Goal: Task Accomplishment & Management: Complete application form

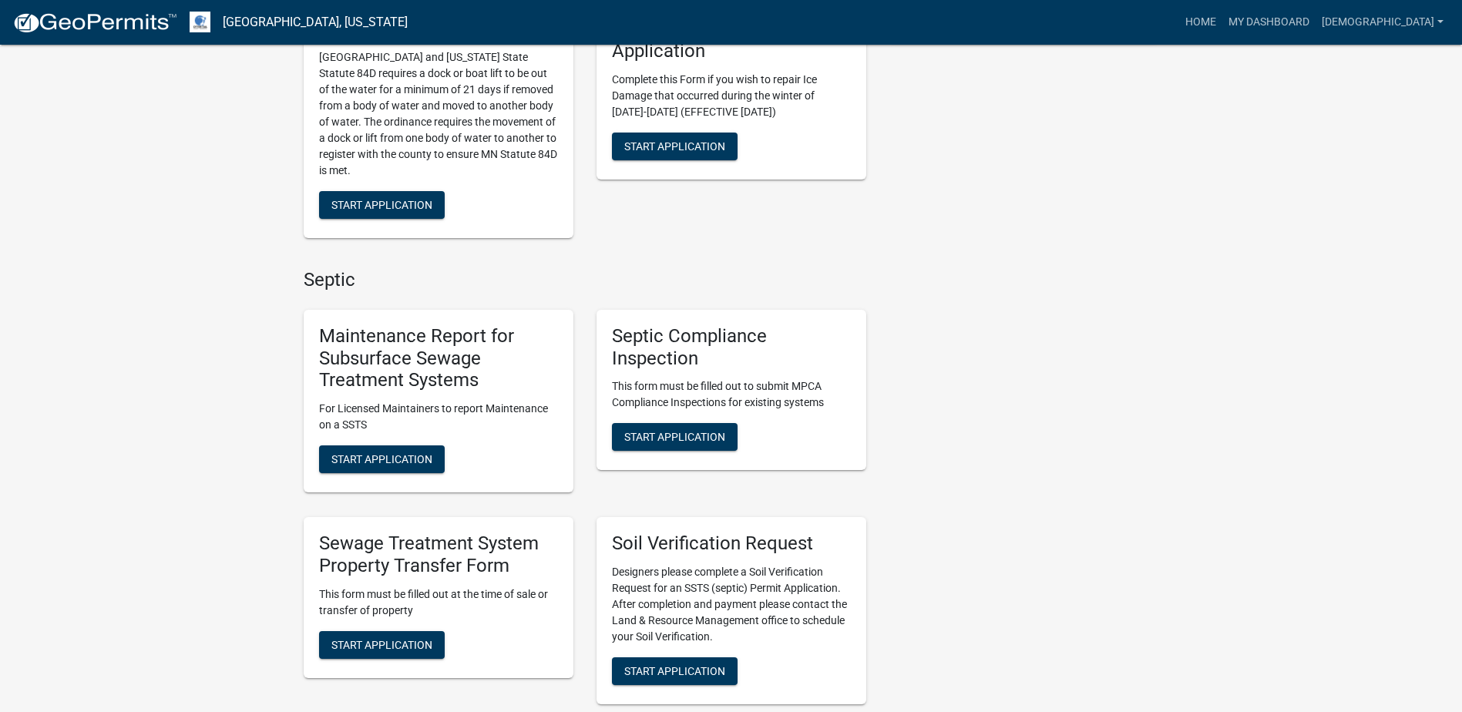
scroll to position [462, 0]
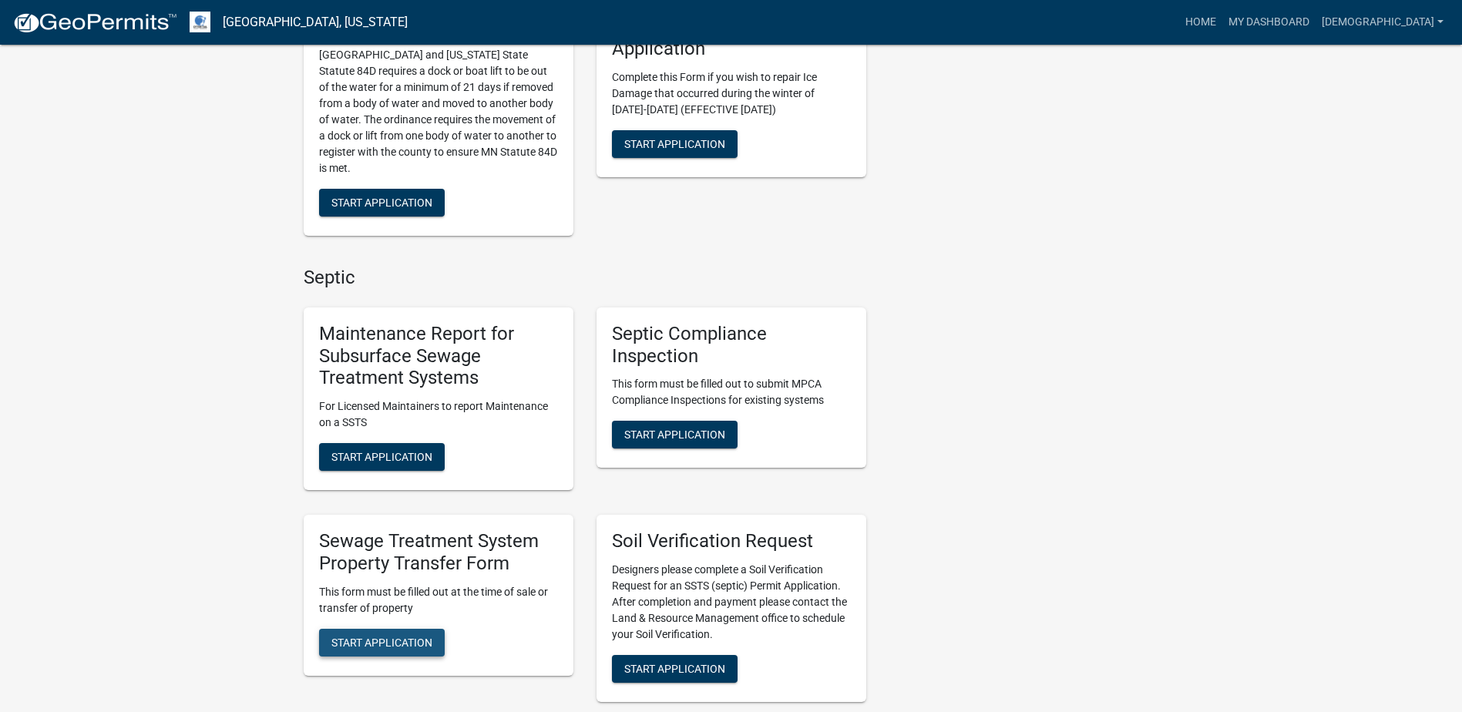
click at [378, 641] on span "Start Application" at bounding box center [381, 642] width 101 height 12
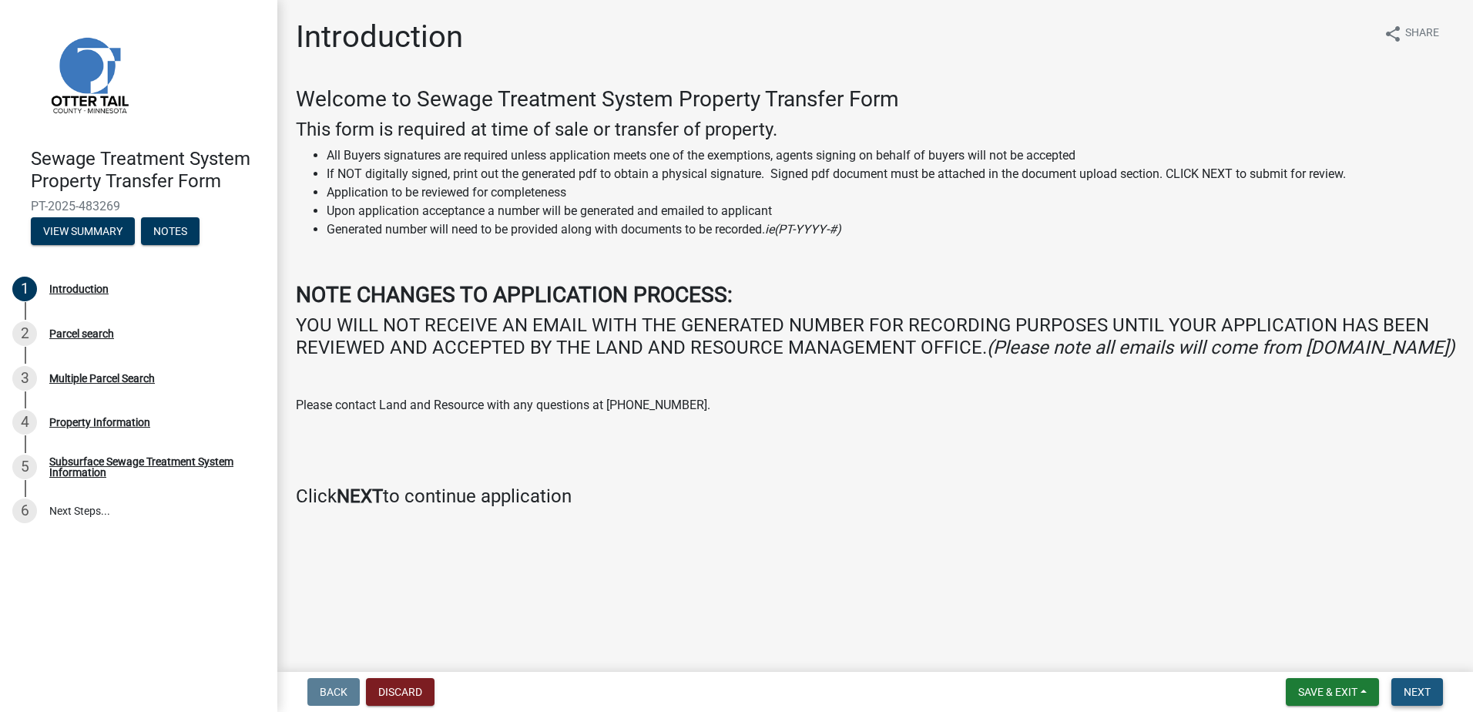
click at [1416, 680] on button "Next" at bounding box center [1418, 692] width 52 height 28
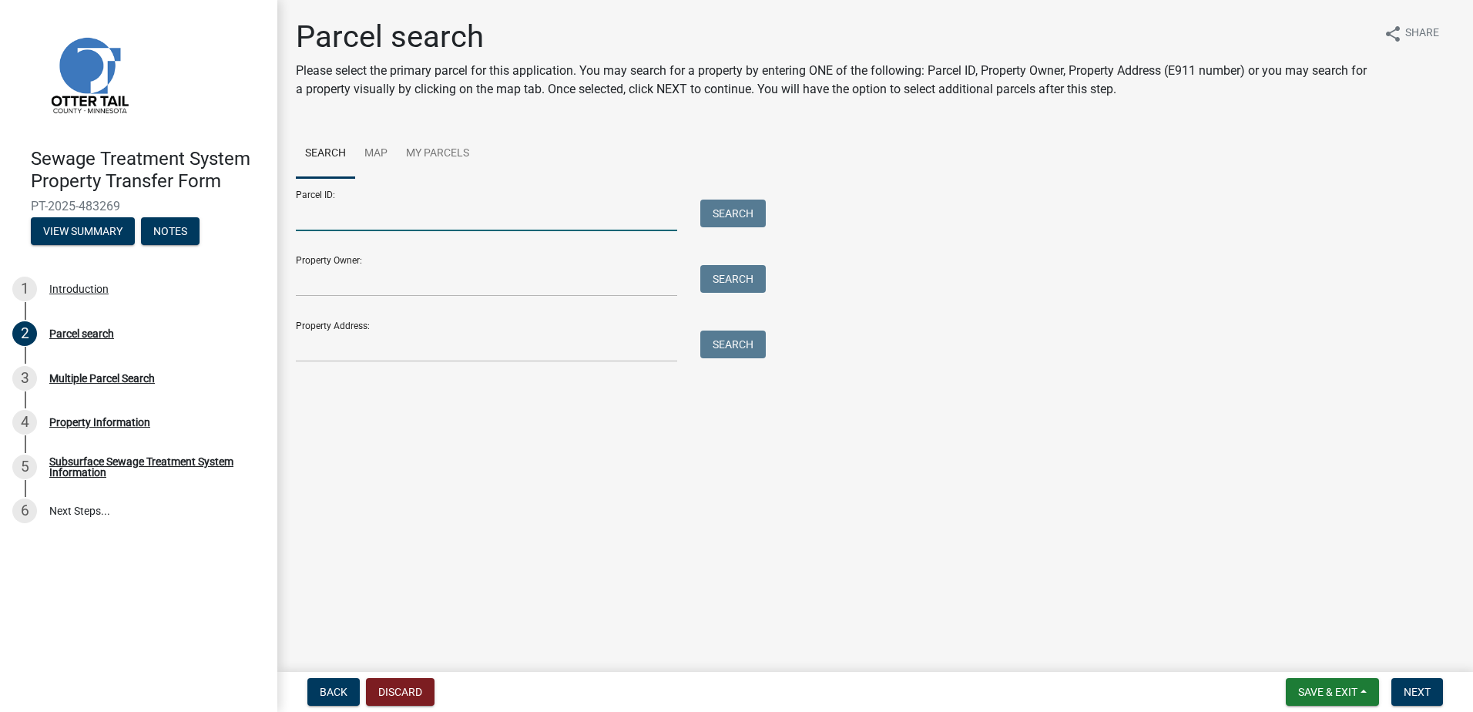
click at [324, 223] on input "Parcel ID:" at bounding box center [486, 216] width 381 height 32
type input "76000990861001"
click at [726, 220] on button "Search" at bounding box center [732, 214] width 65 height 28
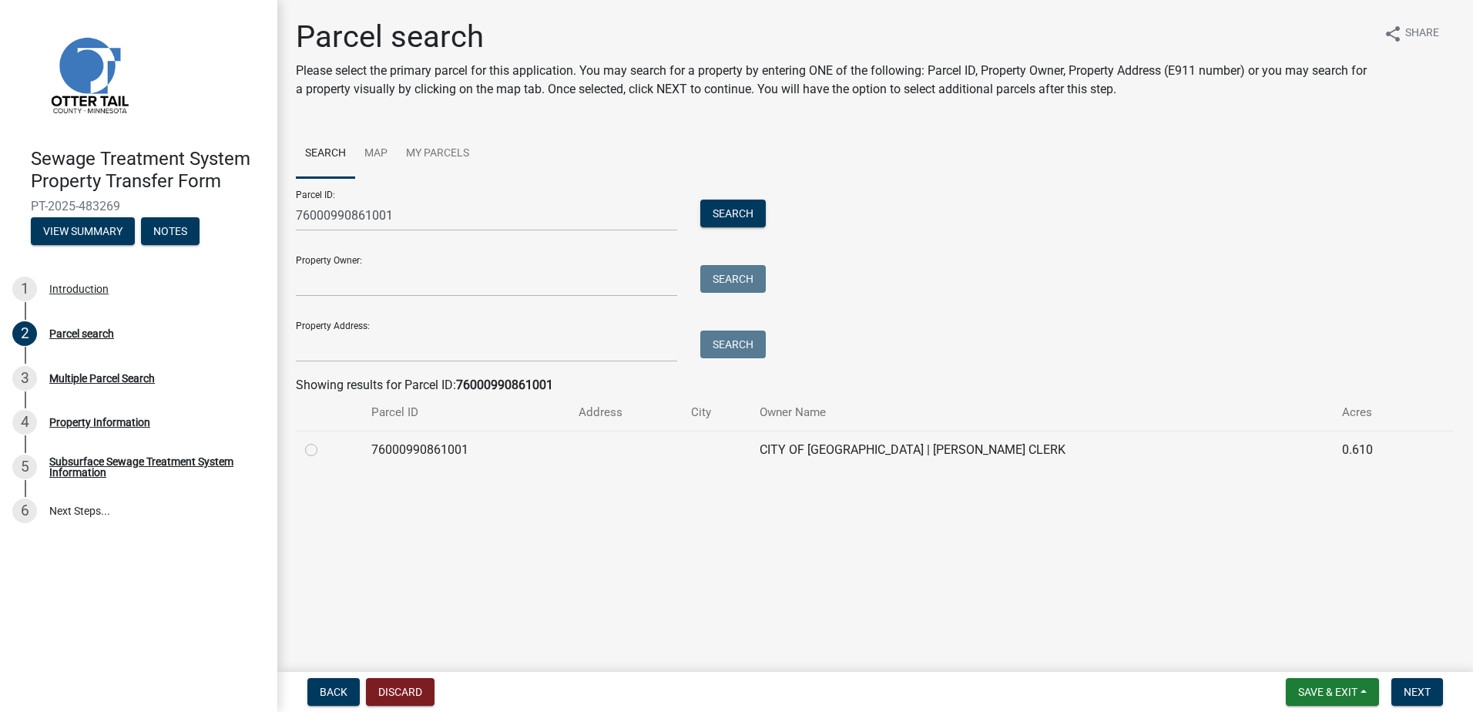
click at [324, 441] on label at bounding box center [324, 441] width 0 height 0
click at [324, 445] on input "radio" at bounding box center [329, 446] width 10 height 10
radio input "true"
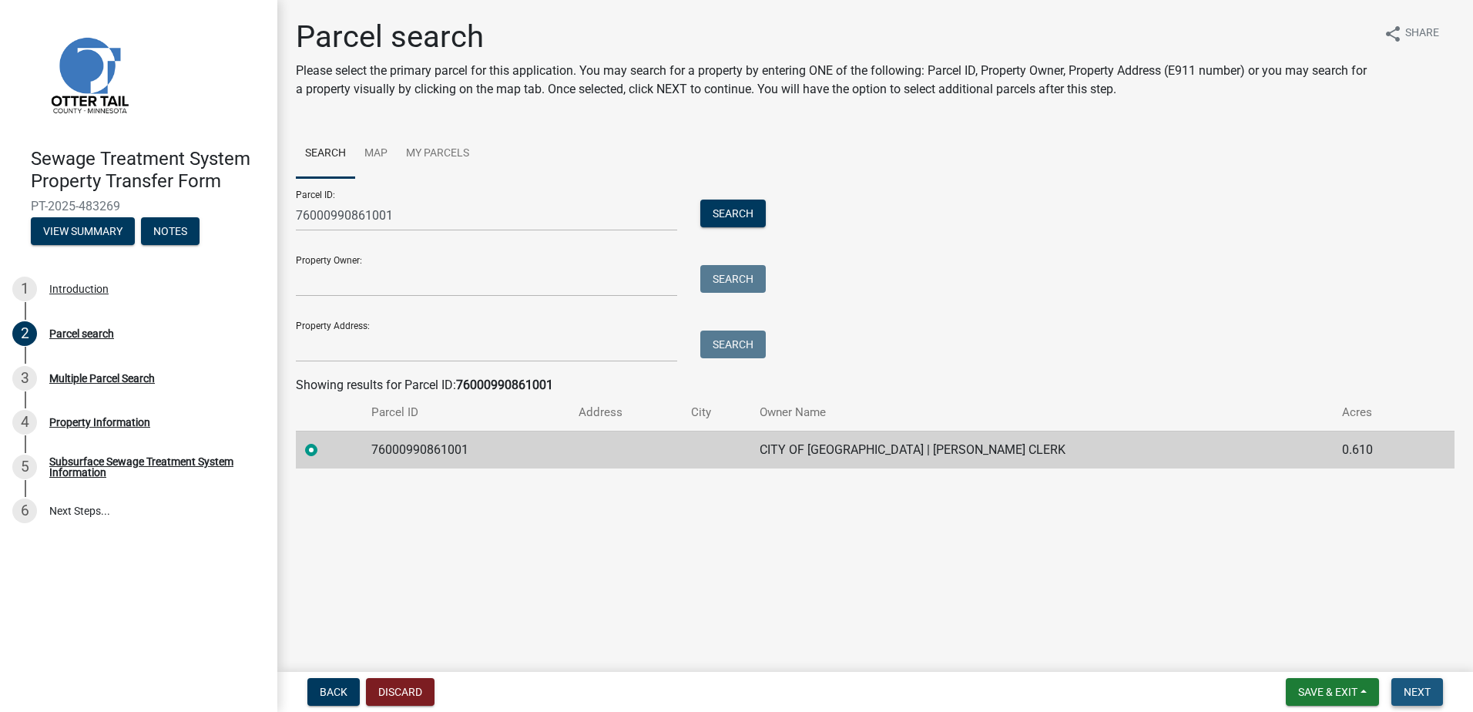
click at [1423, 695] on span "Next" at bounding box center [1417, 692] width 27 height 12
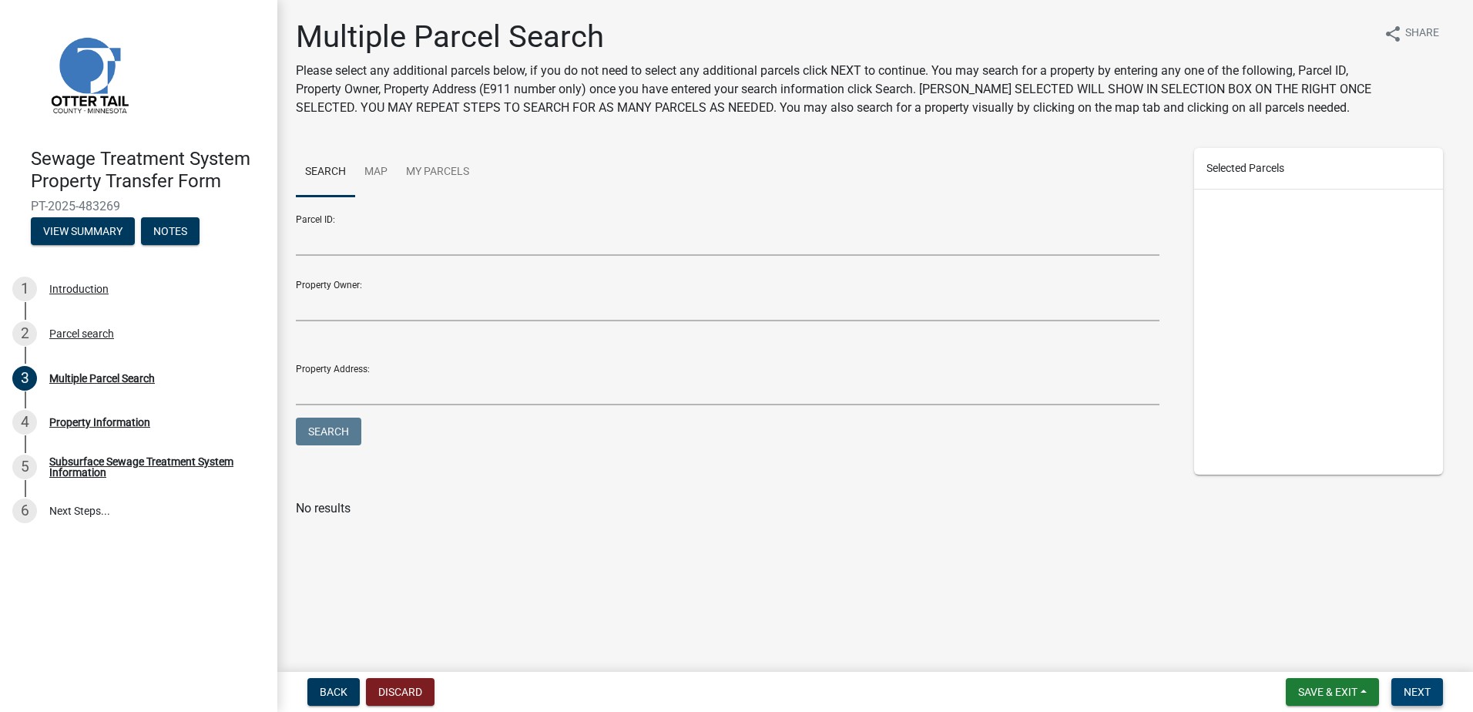
click at [1425, 690] on span "Next" at bounding box center [1417, 692] width 27 height 12
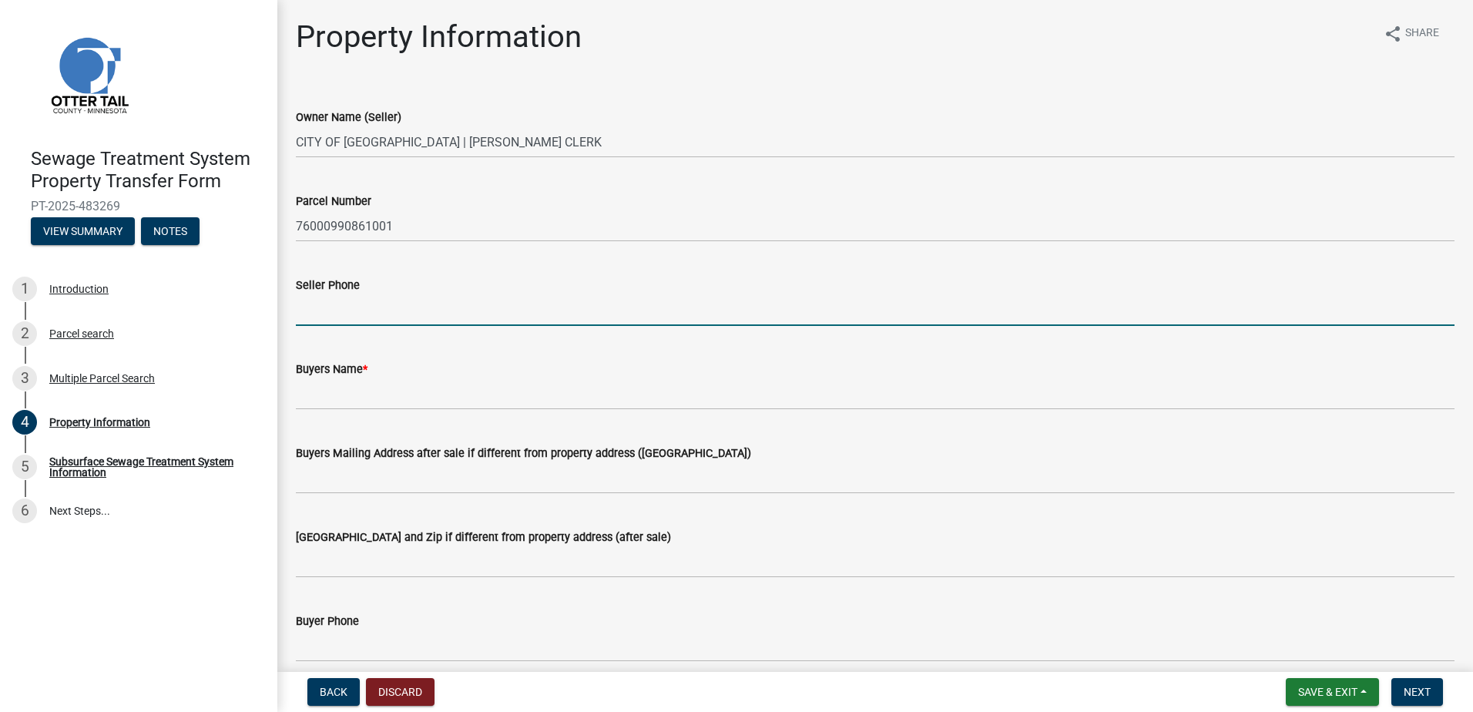
click at [317, 315] on input "Seller Phone" at bounding box center [875, 310] width 1159 height 32
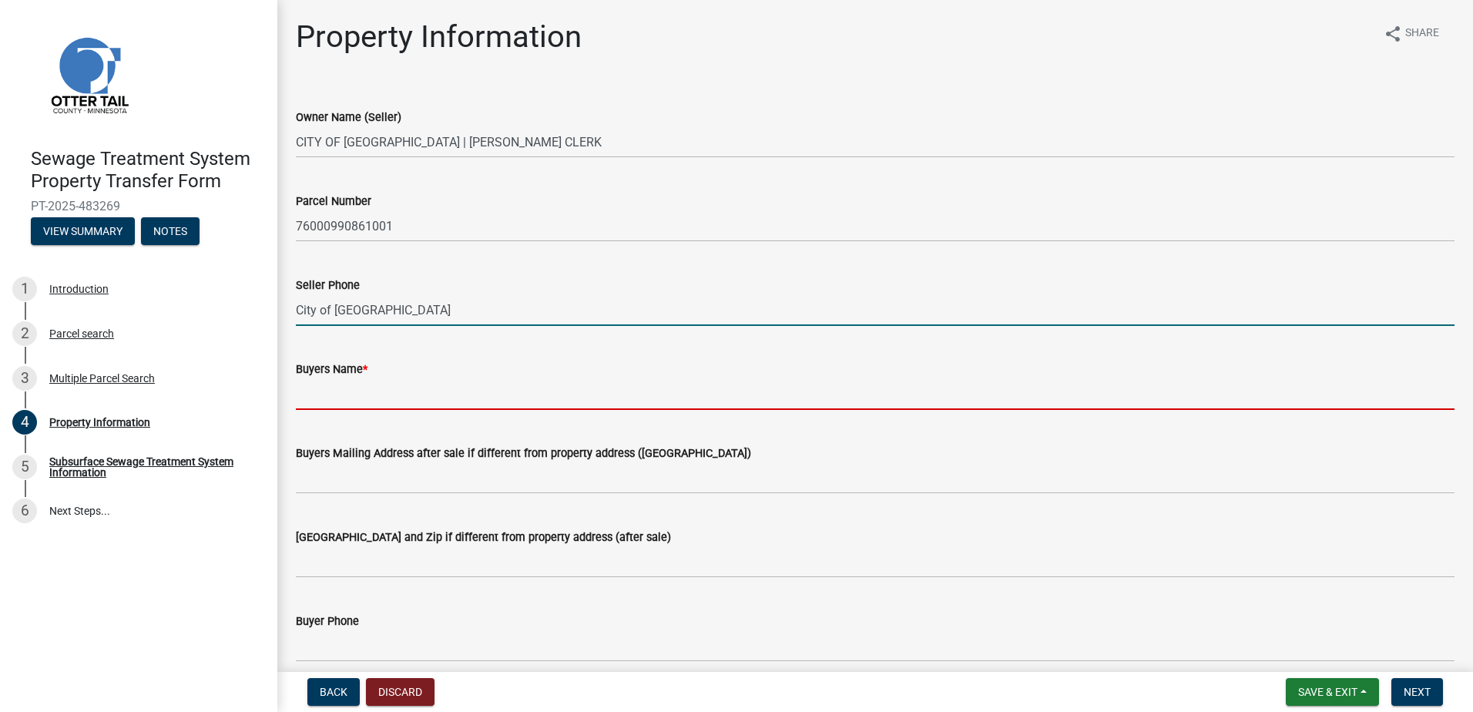
click at [317, 402] on input "Buyers Name *" at bounding box center [875, 394] width 1159 height 32
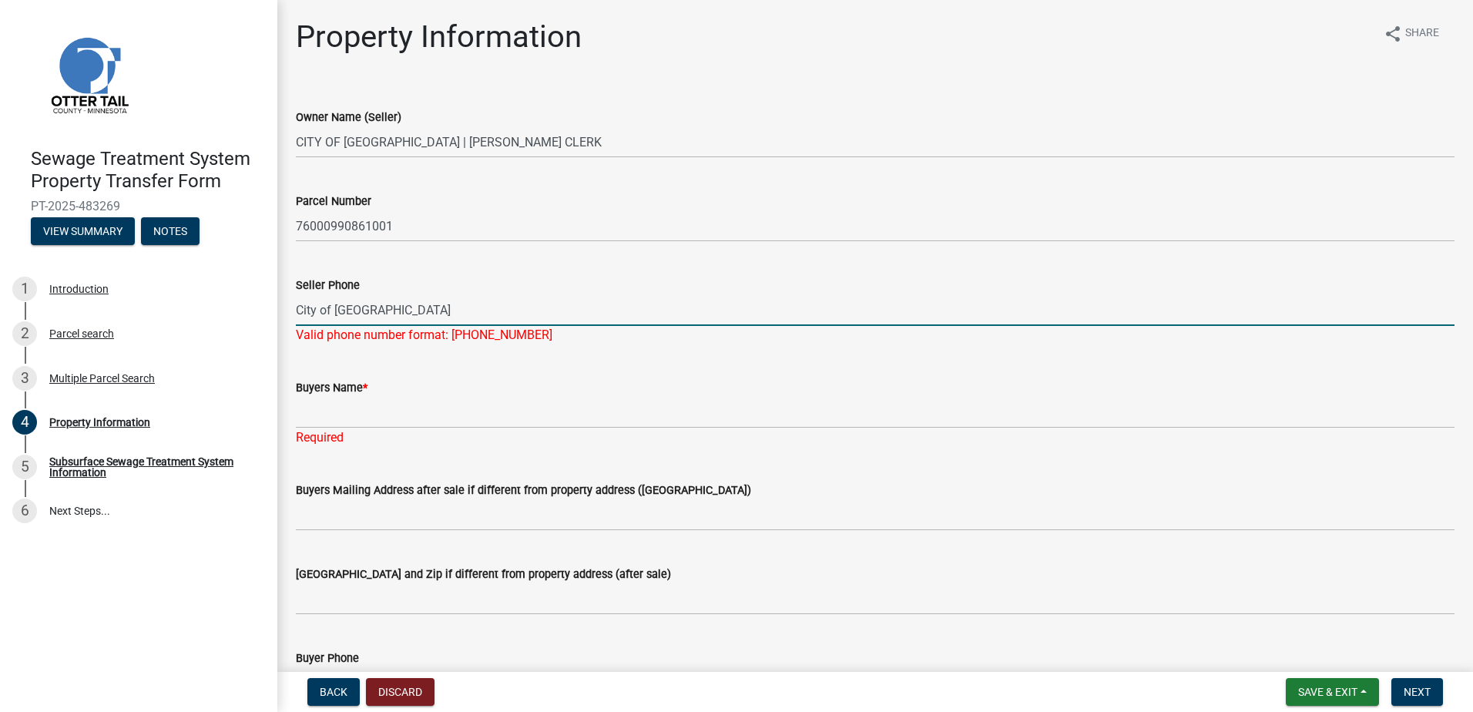
drag, startPoint x: 417, startPoint y: 310, endPoint x: 287, endPoint y: 320, distance: 130.6
click at [287, 320] on div "Seller Phone City of [GEOGRAPHIC_DATA] Valid phone number format: [PHONE_NUMBER]" at bounding box center [875, 299] width 1182 height 90
type input "[PHONE_NUMBER]"
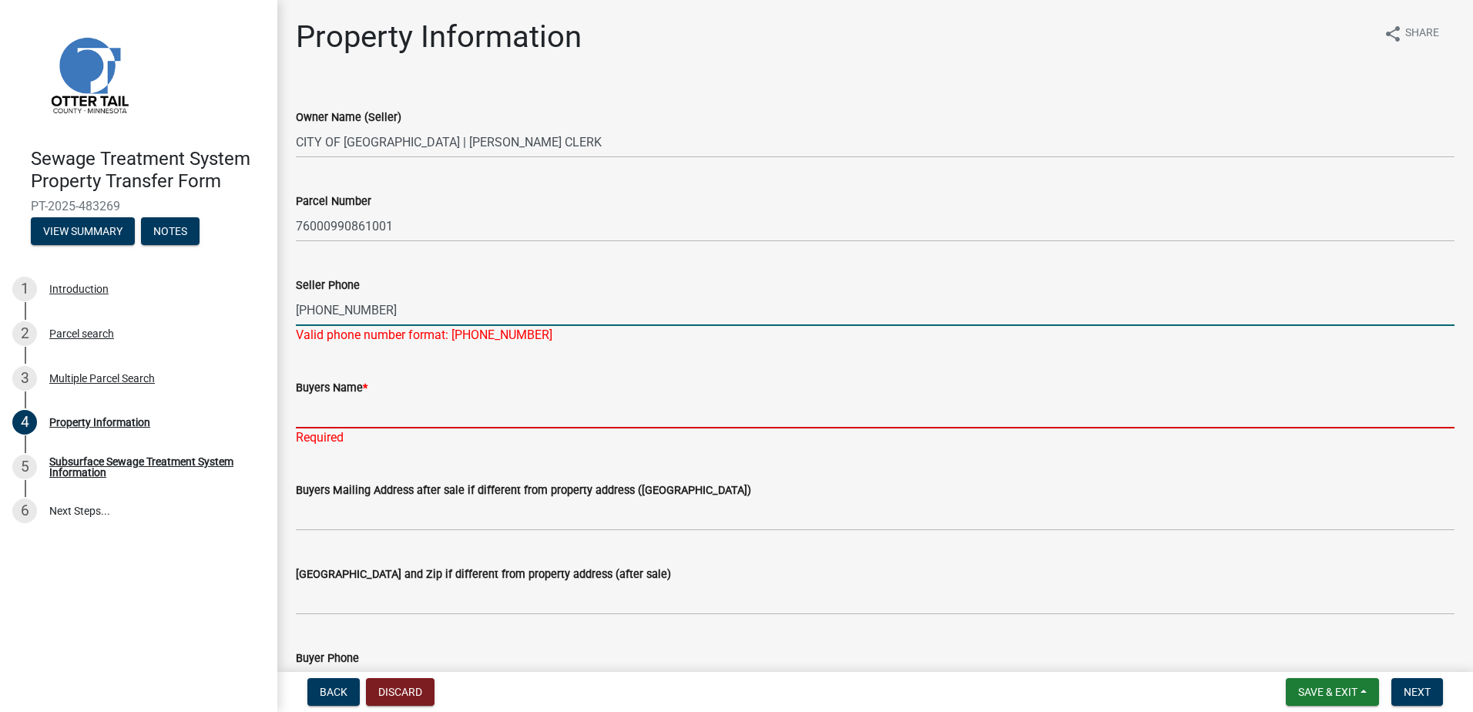
click at [338, 417] on div "Buyers Name * Required" at bounding box center [875, 402] width 1159 height 90
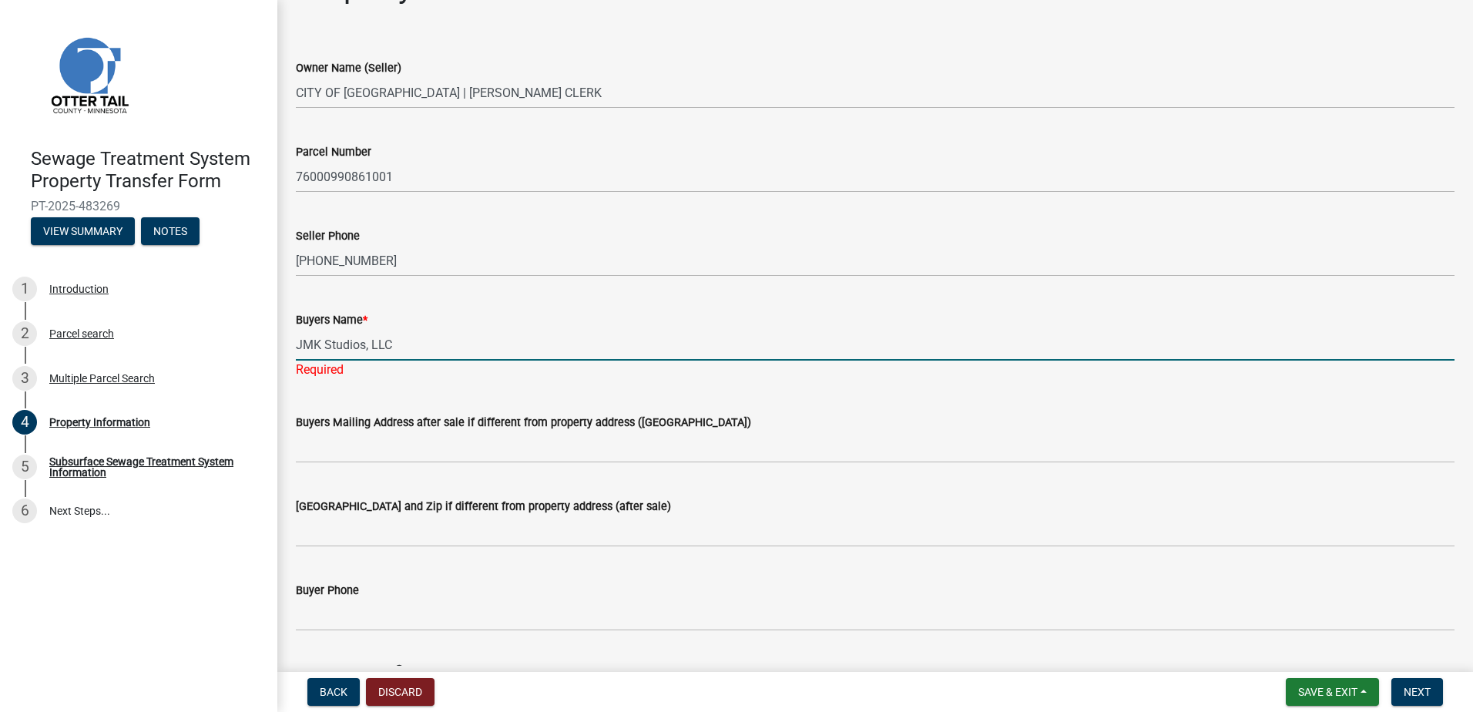
scroll to position [77, 0]
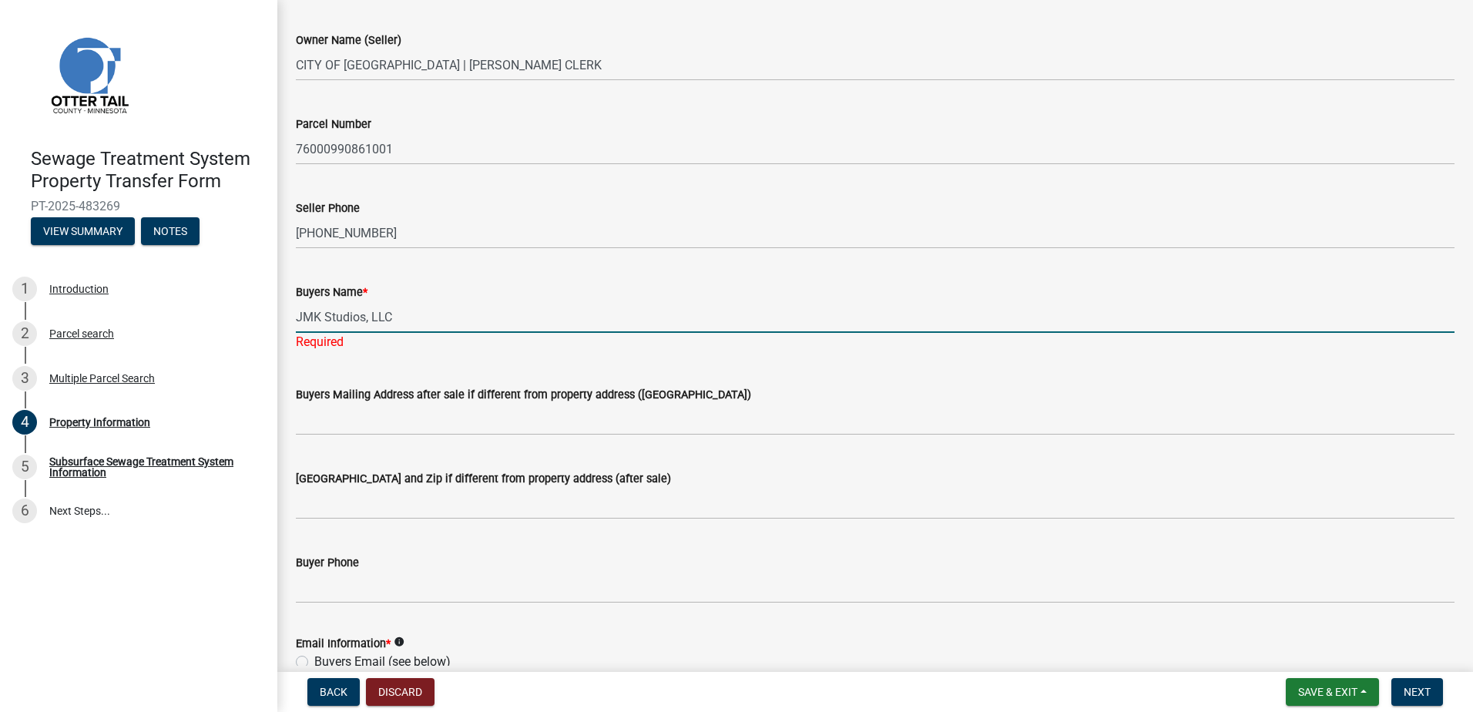
type input "JMK Studios, LLC"
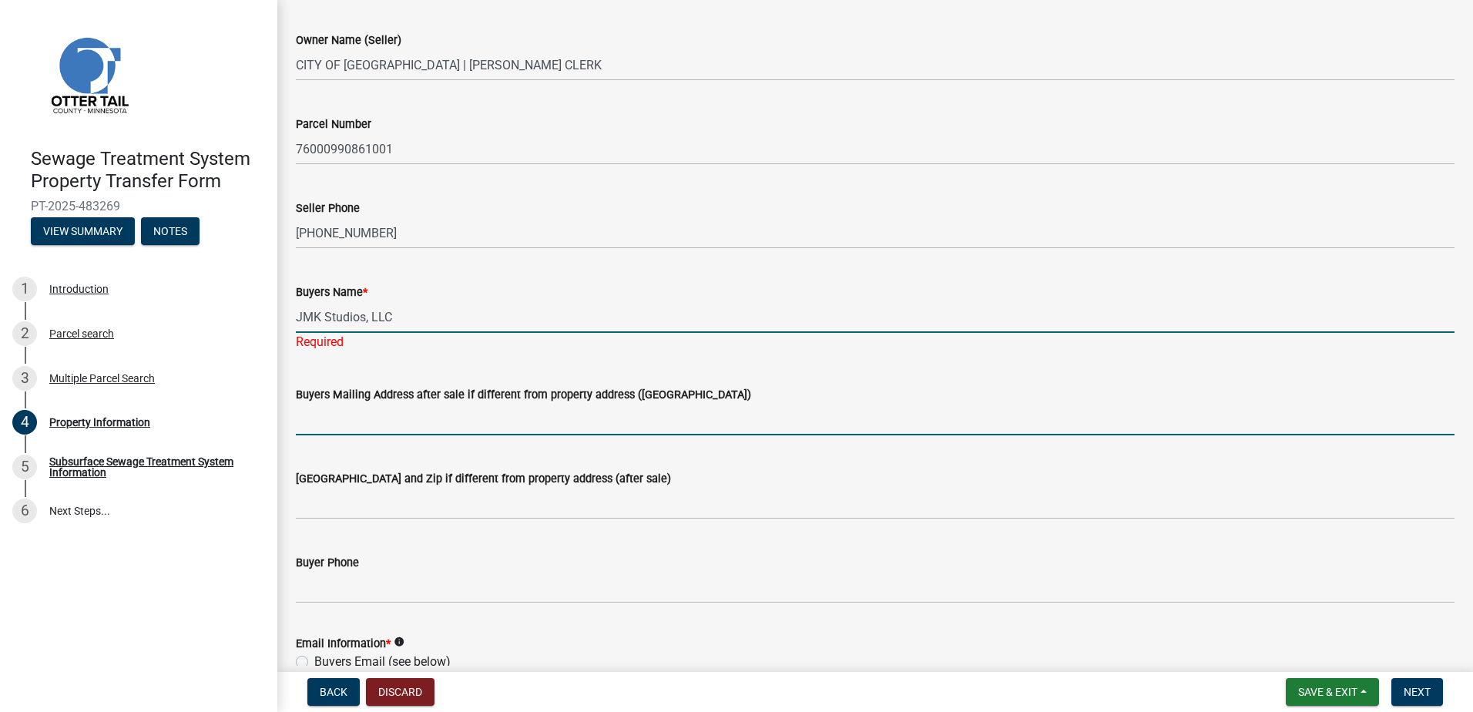
click at [317, 419] on wm-data-entity-input "Buyers Mailing Address after sale if different from property address ([GEOGRAPH…" at bounding box center [875, 406] width 1159 height 84
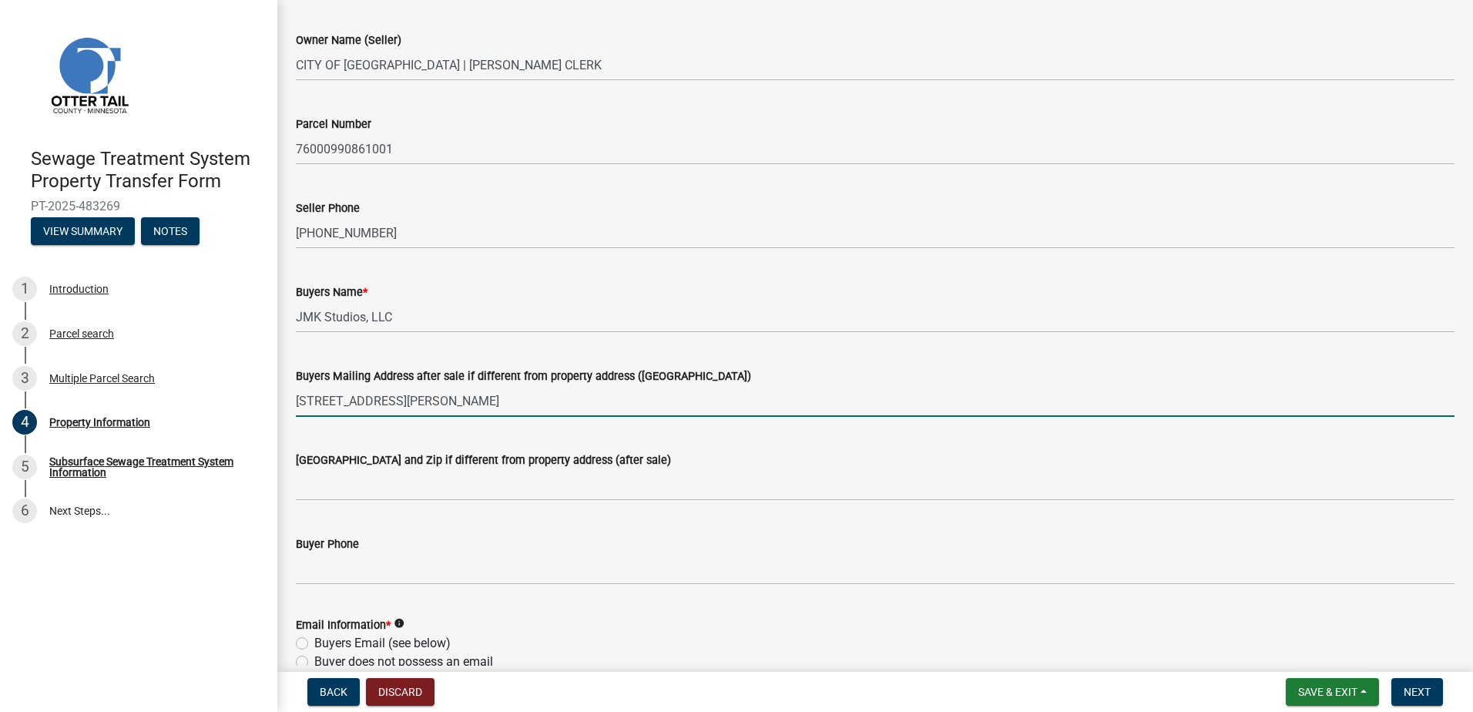
drag, startPoint x: 551, startPoint y: 400, endPoint x: 442, endPoint y: 398, distance: 108.7
click at [442, 398] on input "[STREET_ADDRESS][PERSON_NAME]" at bounding box center [875, 401] width 1159 height 32
type input "[STREET_ADDRESS],"
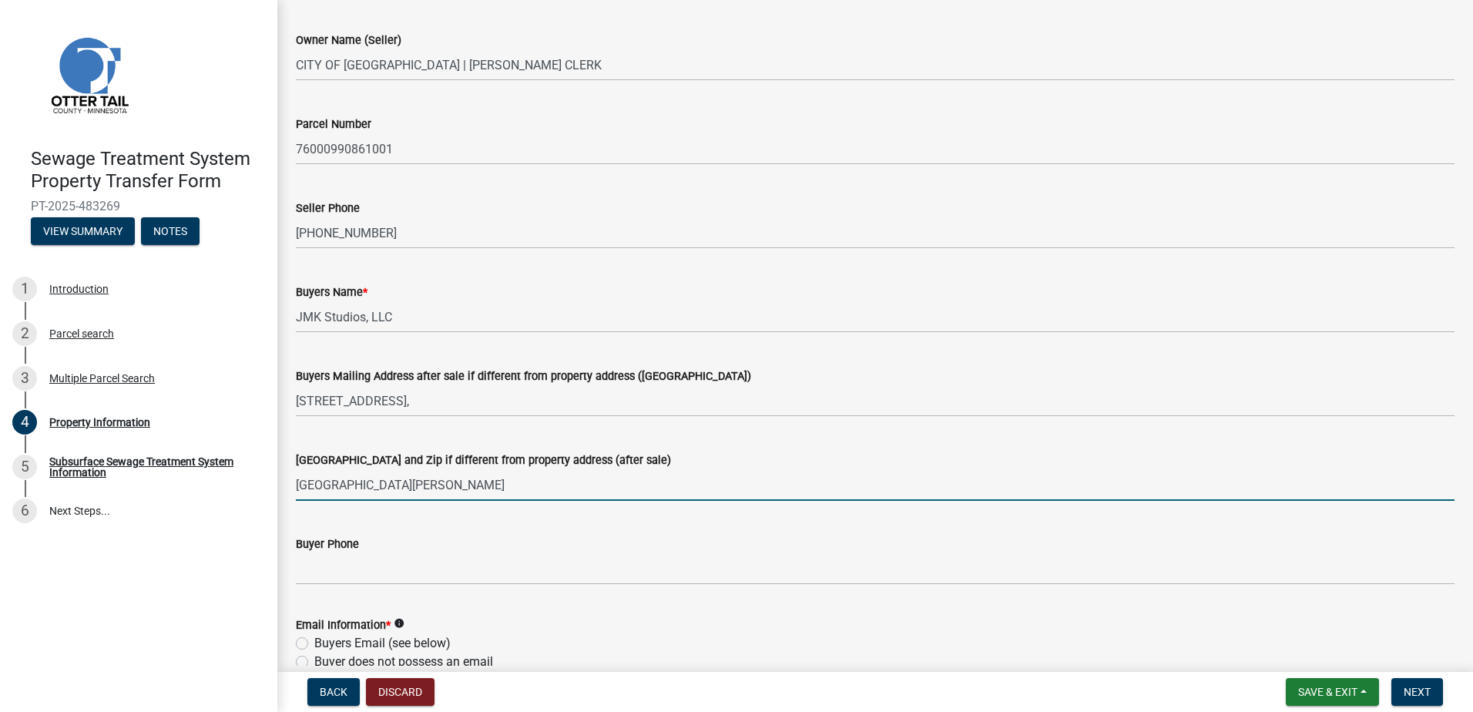
type input "[GEOGRAPHIC_DATA][PERSON_NAME]"
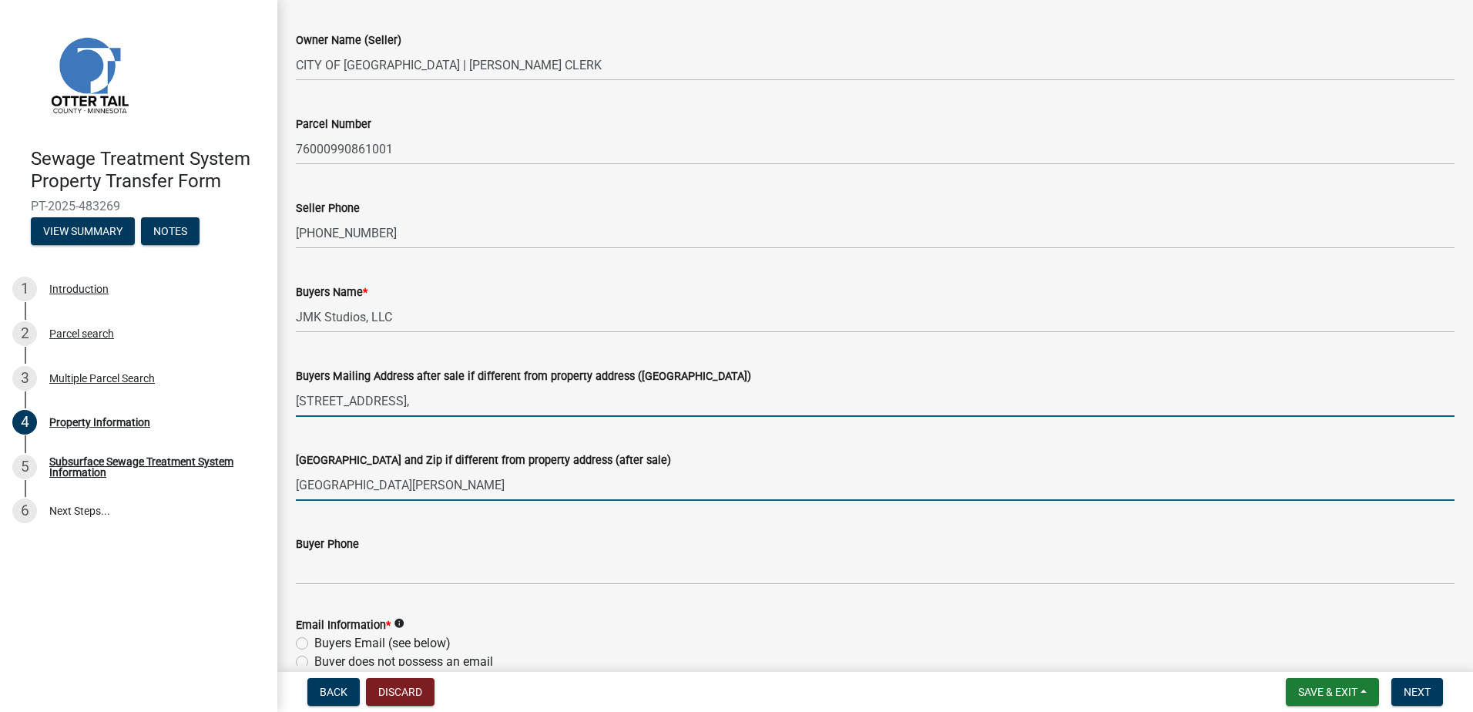
click at [439, 403] on input "[STREET_ADDRESS]," at bounding box center [875, 401] width 1159 height 32
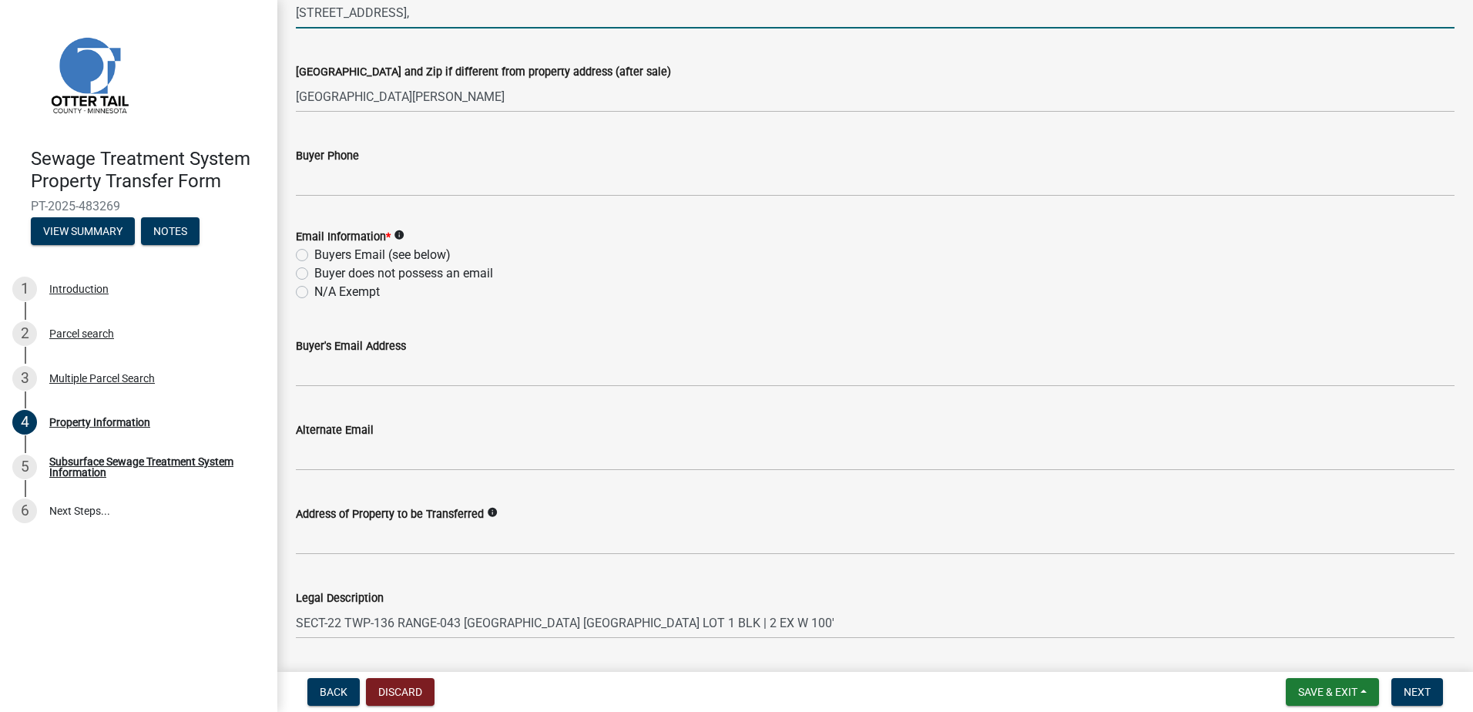
scroll to position [462, 0]
type input "[STREET_ADDRESS],"
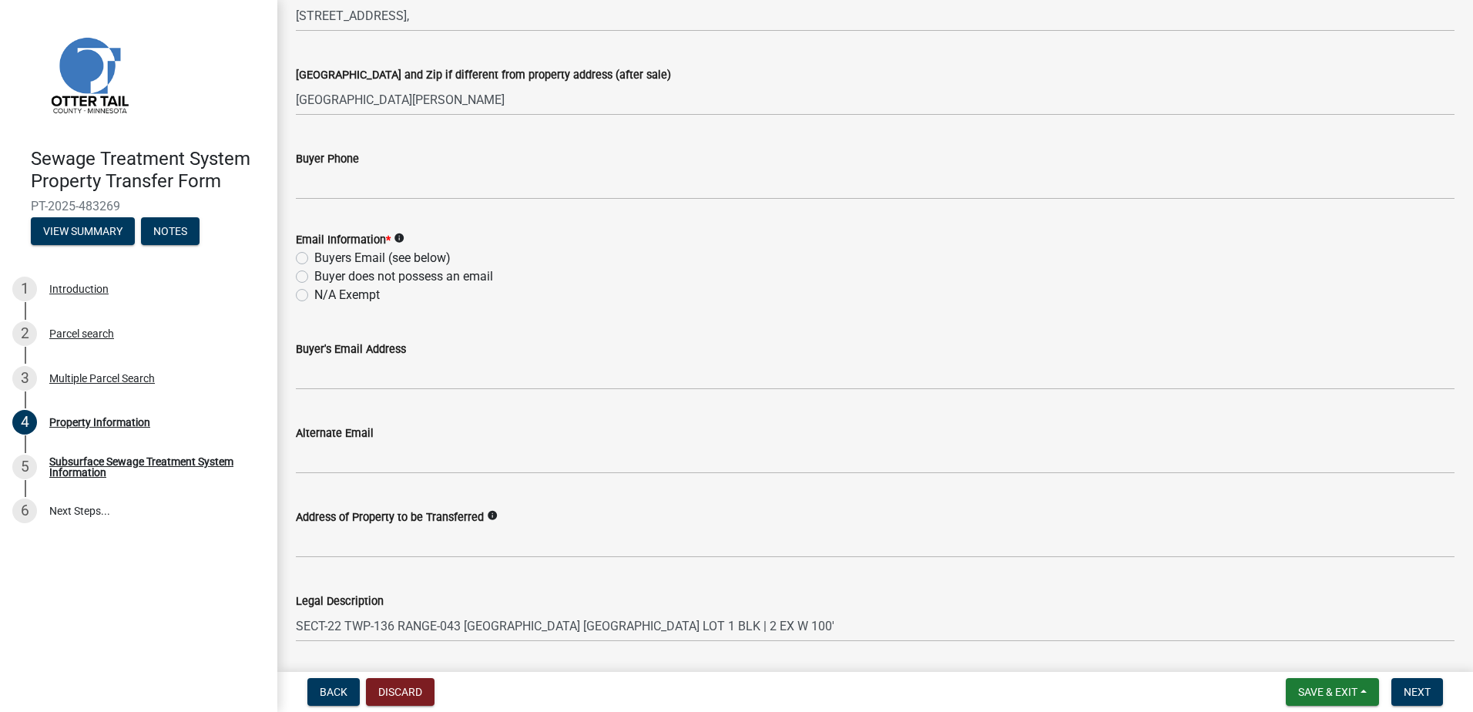
click at [314, 278] on label "Buyer does not possess an email" at bounding box center [403, 276] width 179 height 18
click at [314, 277] on input "Buyer does not possess an email" at bounding box center [319, 272] width 10 height 10
radio input "true"
click at [1416, 686] on span "Next" at bounding box center [1417, 692] width 27 height 12
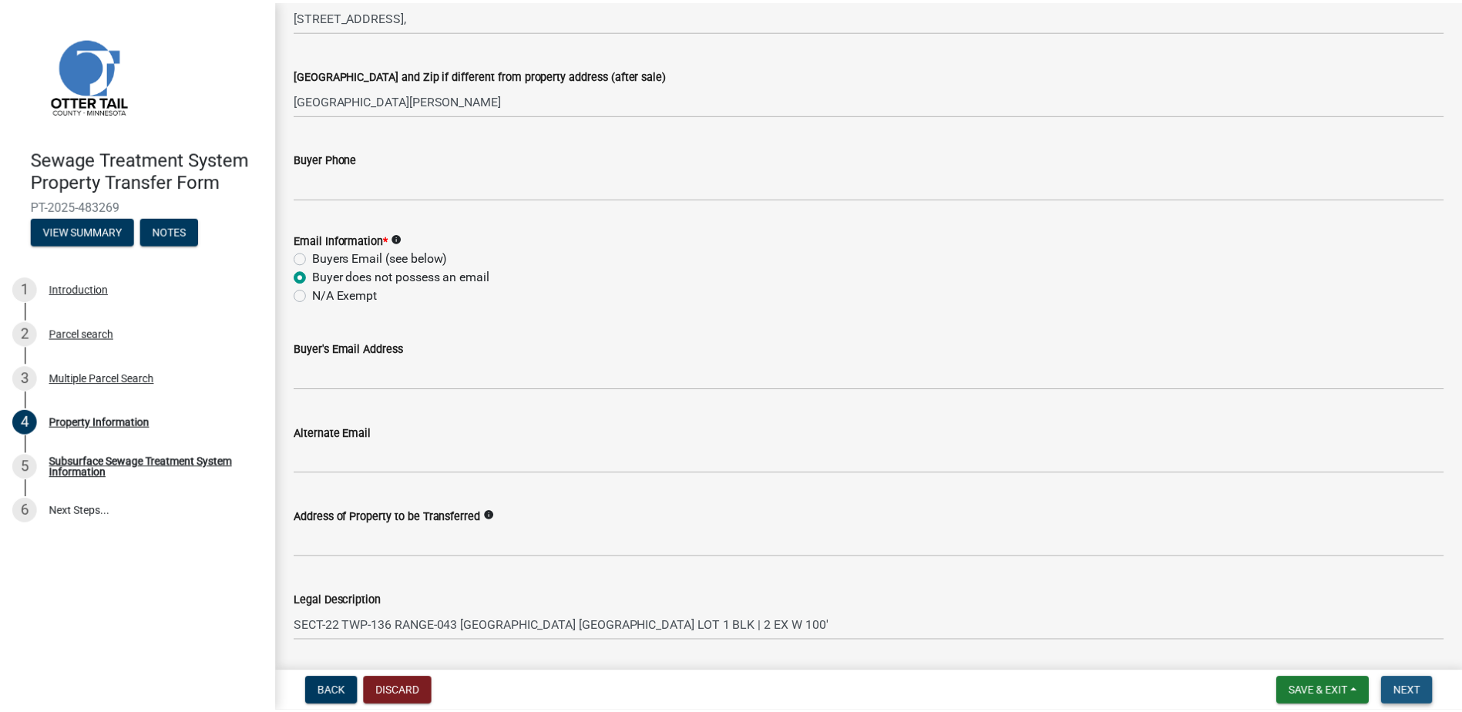
scroll to position [0, 0]
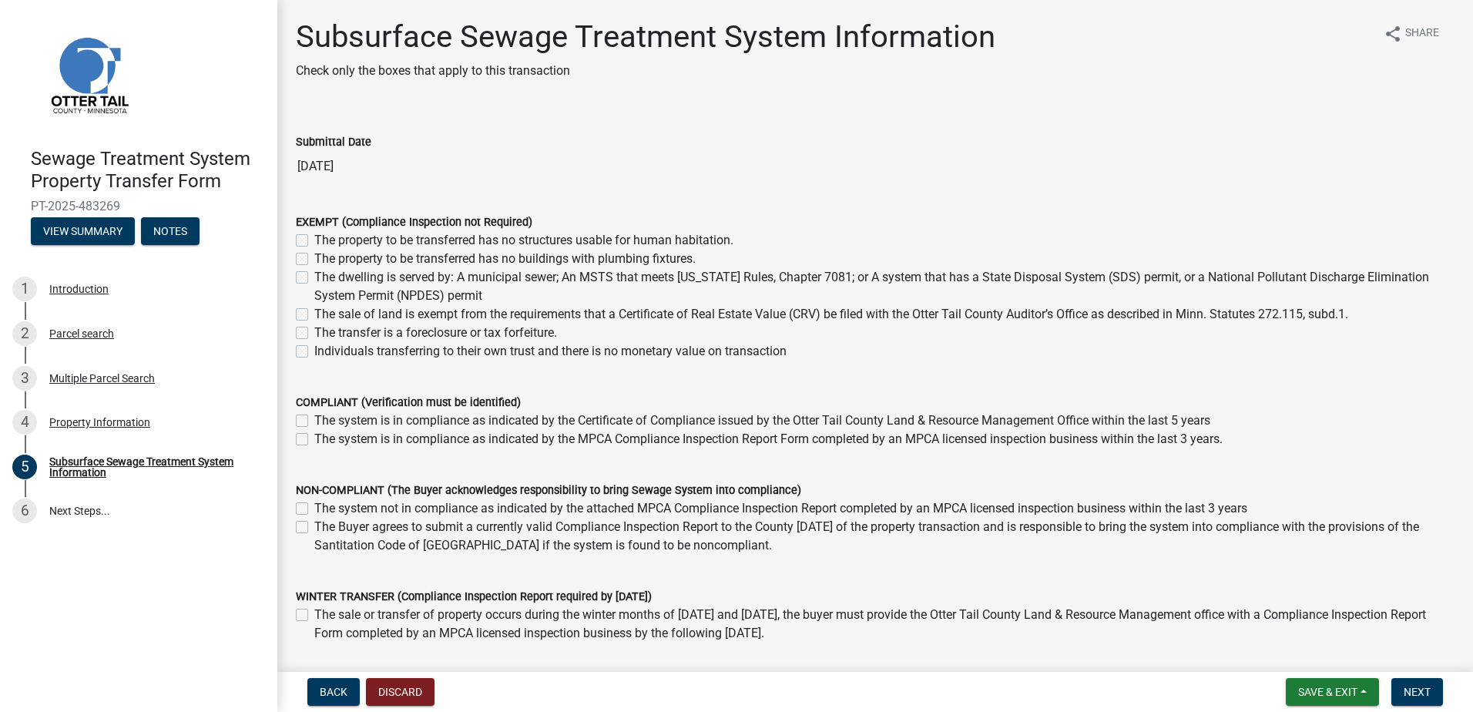
click at [314, 275] on label "The dwelling is served by: A municipal sewer; An MSTS that meets [US_STATE] Rul…" at bounding box center [884, 286] width 1140 height 37
click at [314, 275] on input "The dwelling is served by: A municipal sewer; An MSTS that meets [US_STATE] Rul…" at bounding box center [319, 273] width 10 height 10
checkbox input "true"
checkbox input "false"
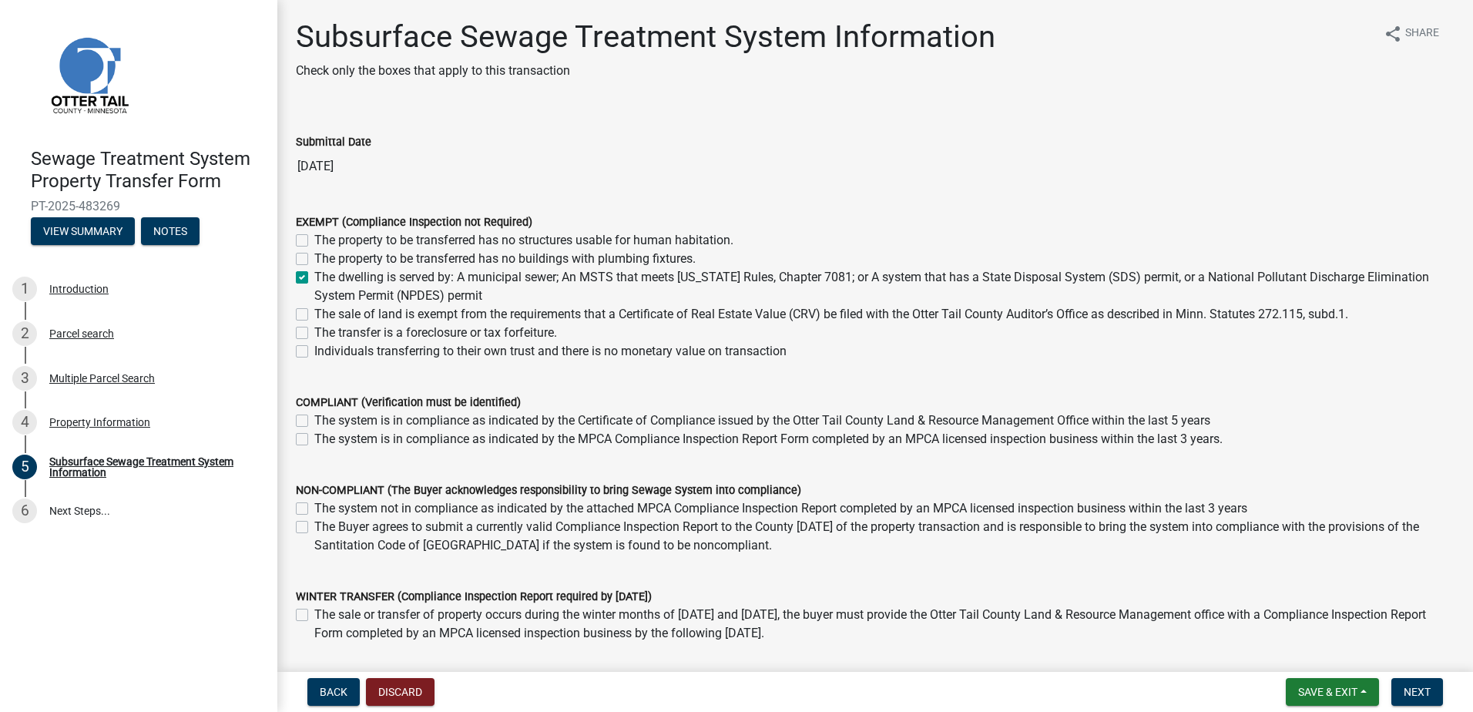
checkbox input "true"
checkbox input "false"
click at [1407, 682] on button "Next" at bounding box center [1418, 692] width 52 height 28
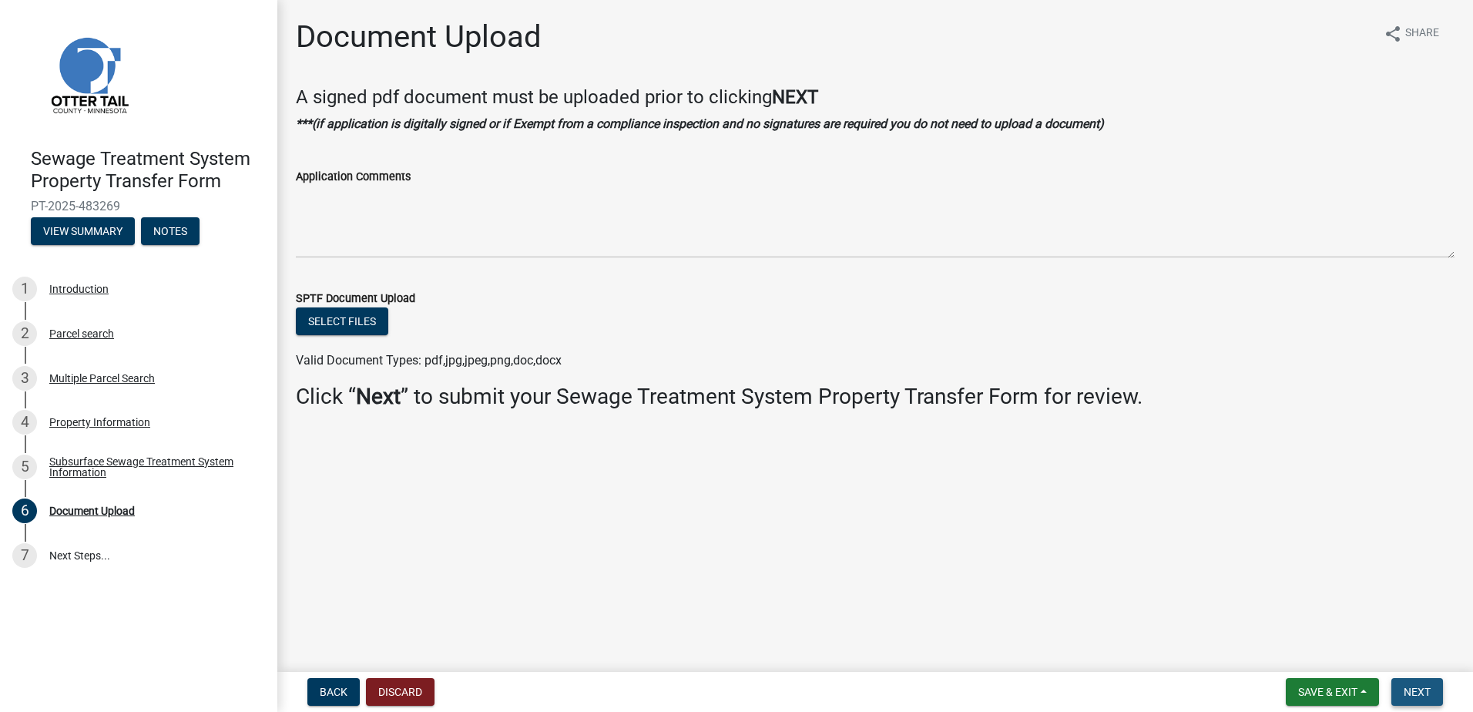
drag, startPoint x: 1429, startPoint y: 689, endPoint x: 1436, endPoint y: 697, distance: 10.4
click at [1436, 697] on button "Next" at bounding box center [1418, 692] width 52 height 28
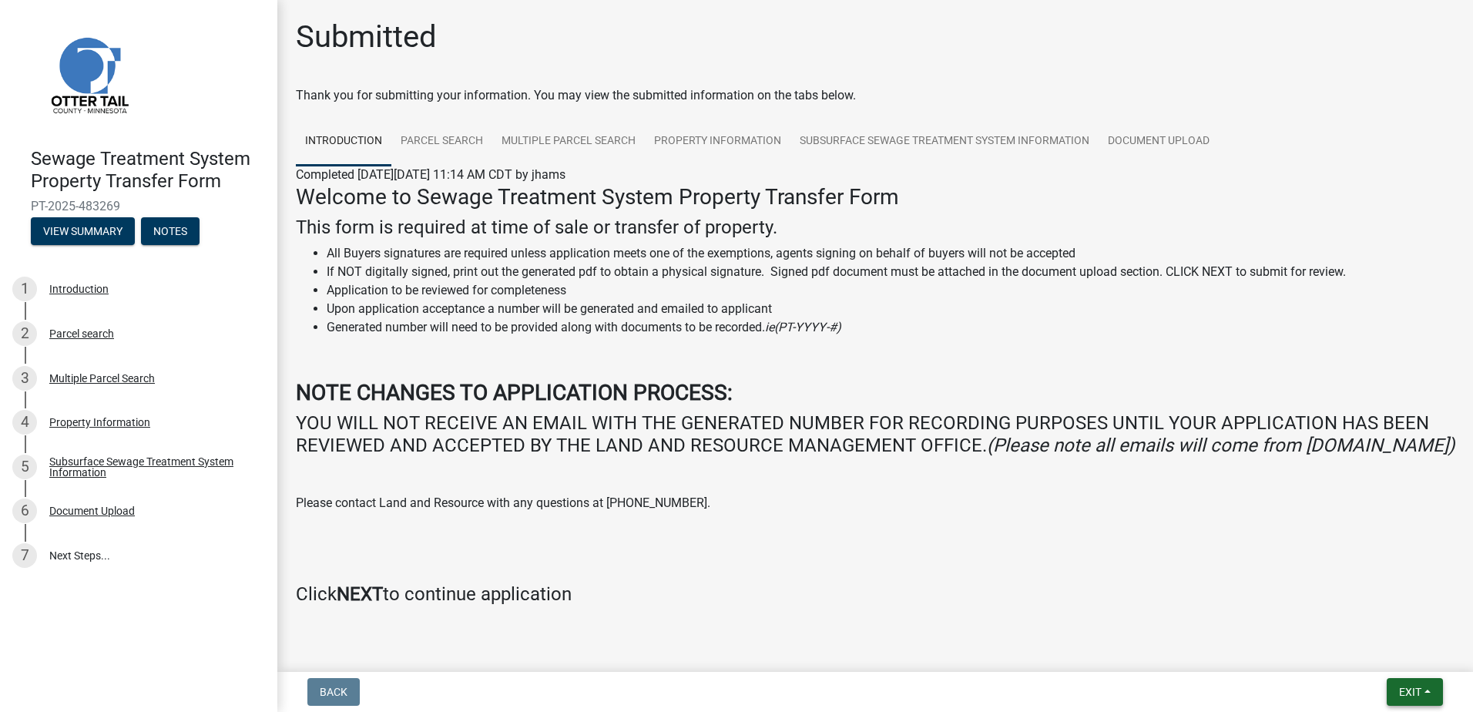
click at [1416, 699] on button "Exit" at bounding box center [1415, 692] width 56 height 28
click at [1395, 644] on button "Save & Exit" at bounding box center [1381, 651] width 123 height 37
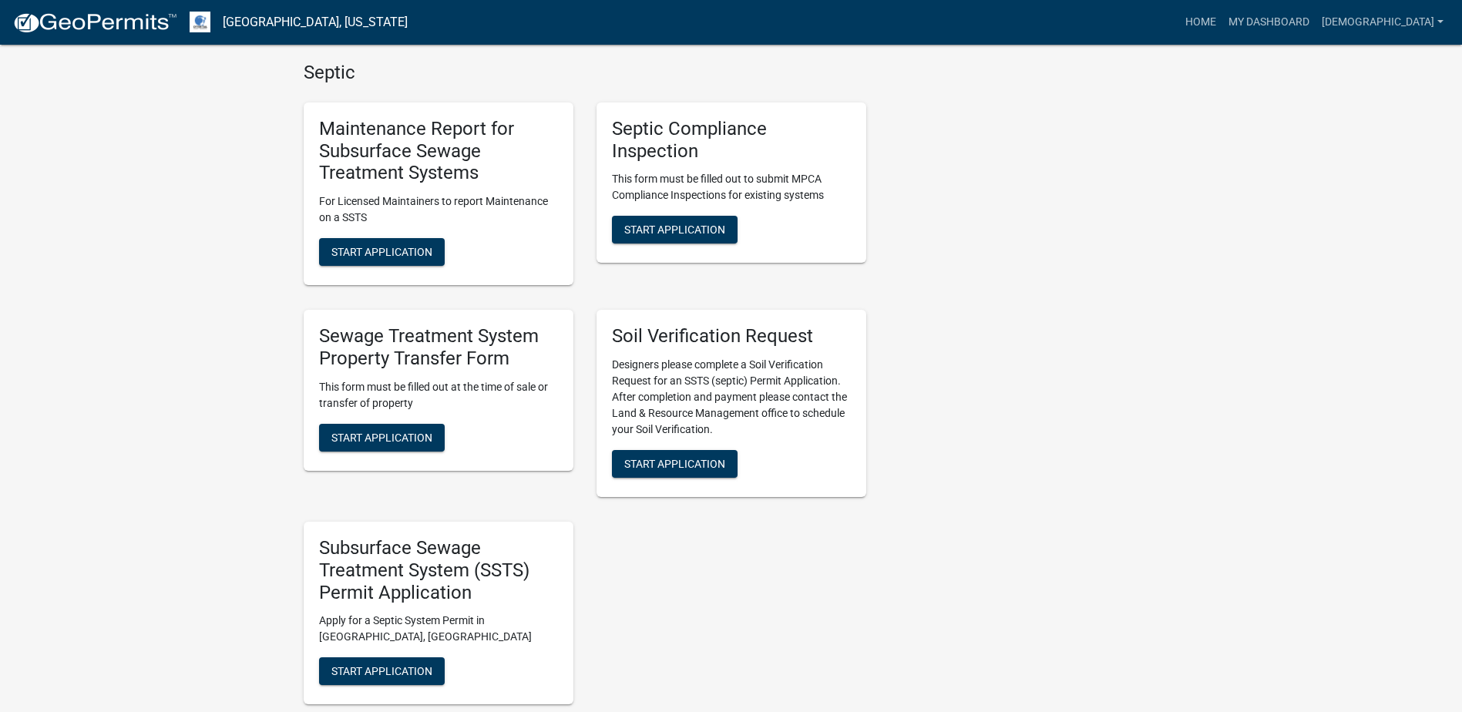
scroll to position [694, 0]
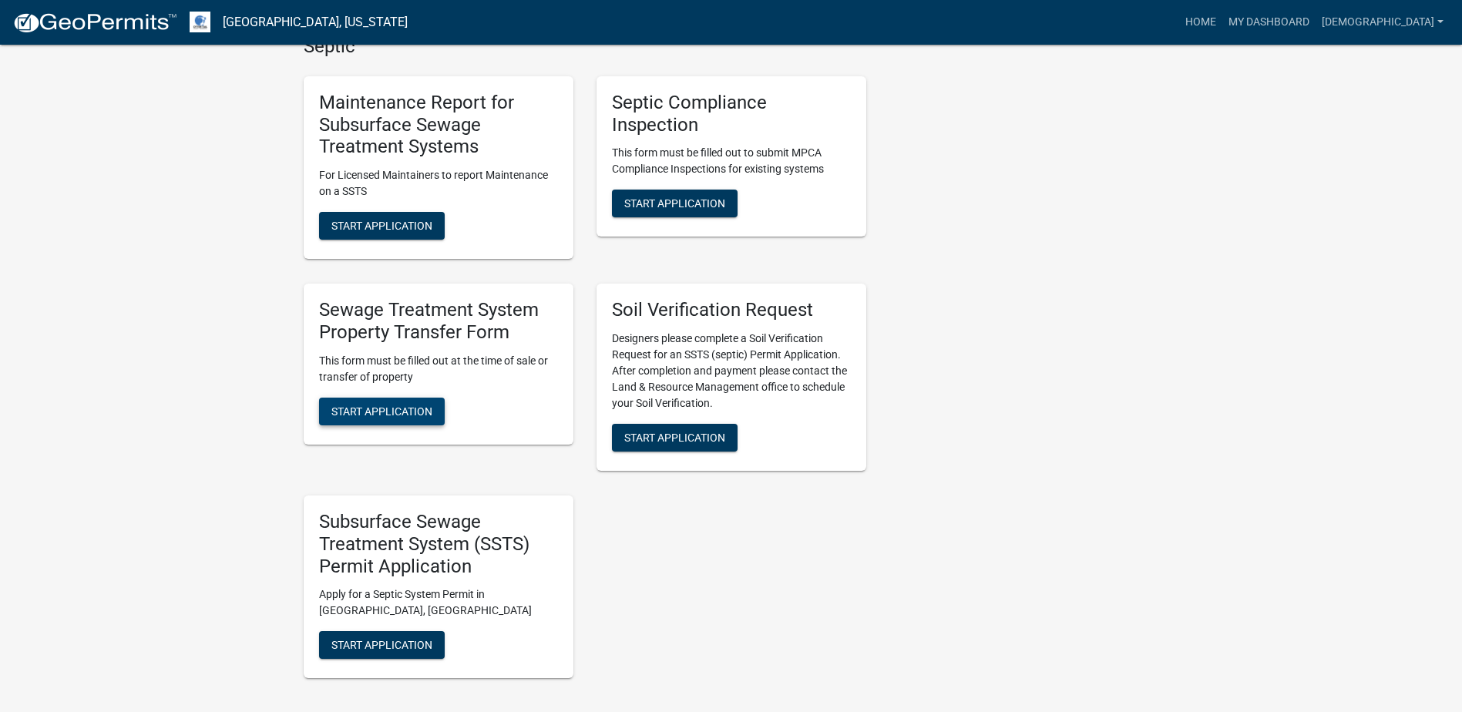
click at [361, 410] on span "Start Application" at bounding box center [381, 411] width 101 height 12
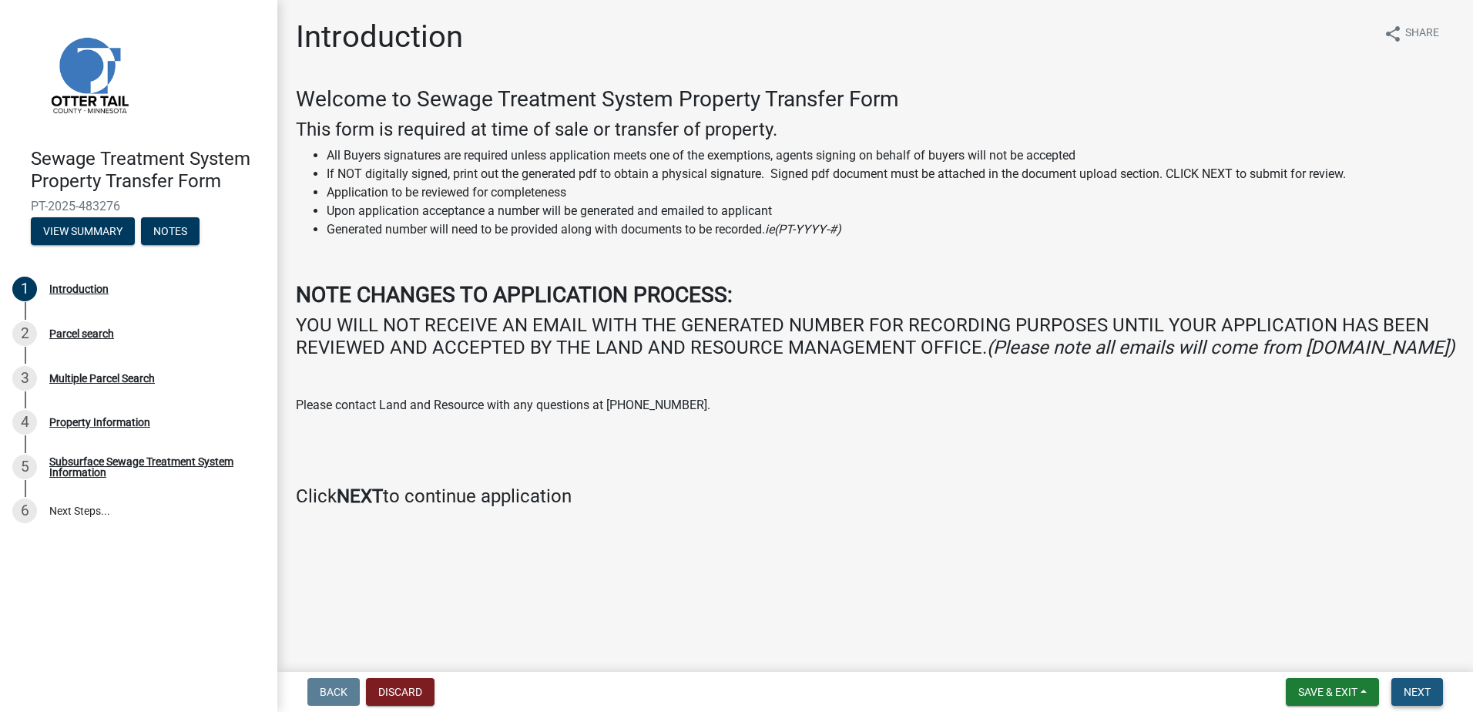
click at [1432, 694] on button "Next" at bounding box center [1418, 692] width 52 height 28
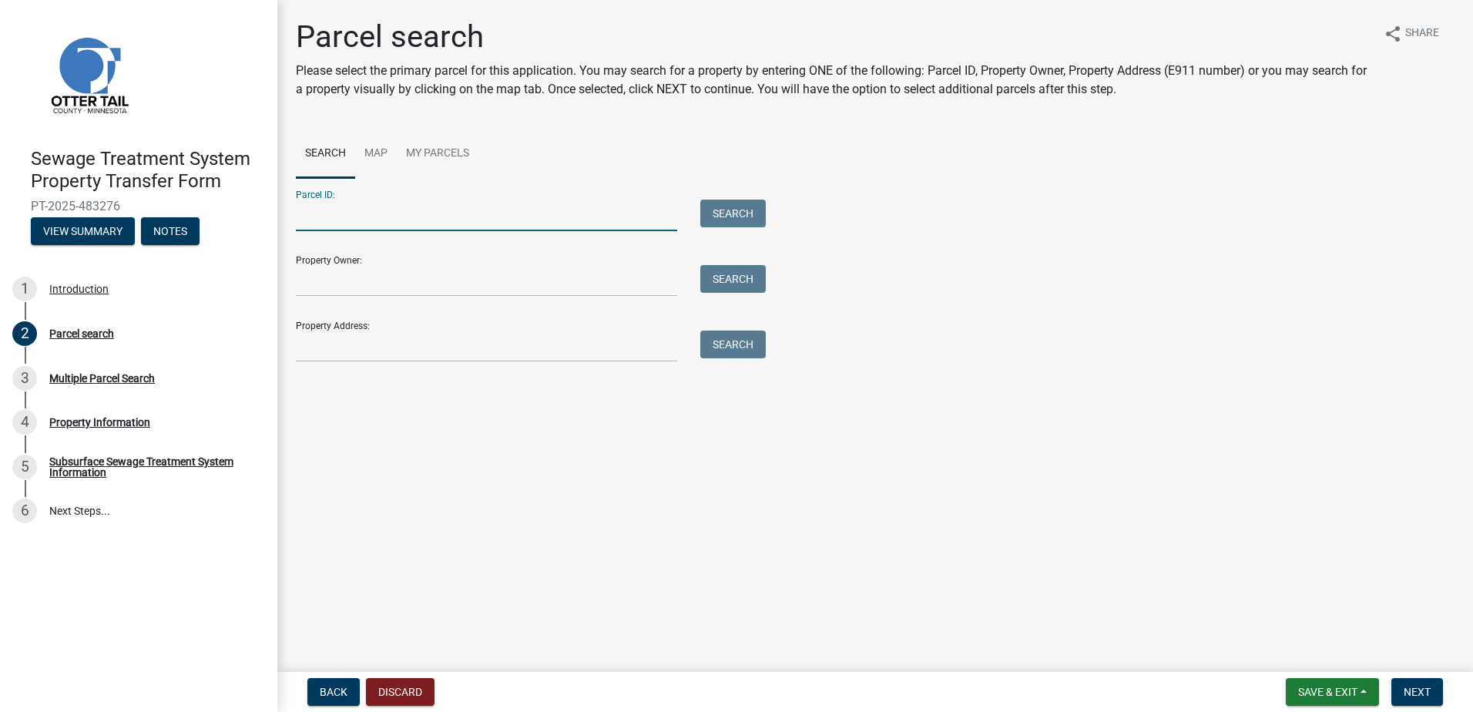
click at [351, 217] on input "Parcel ID:" at bounding box center [486, 216] width 381 height 32
type input "76000990868000"
click at [744, 216] on button "Search" at bounding box center [732, 214] width 65 height 28
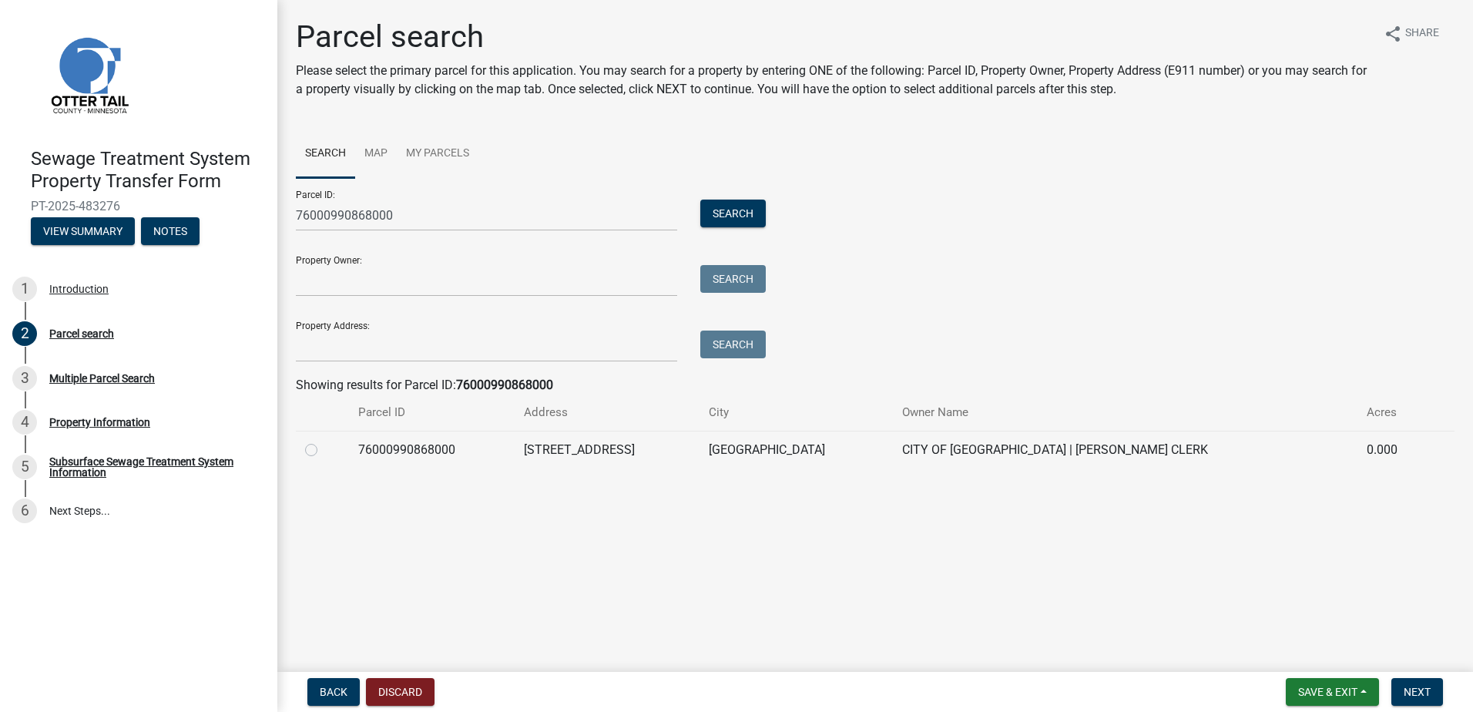
click at [324, 441] on label at bounding box center [324, 441] width 0 height 0
click at [324, 448] on input "radio" at bounding box center [329, 446] width 10 height 10
radio input "true"
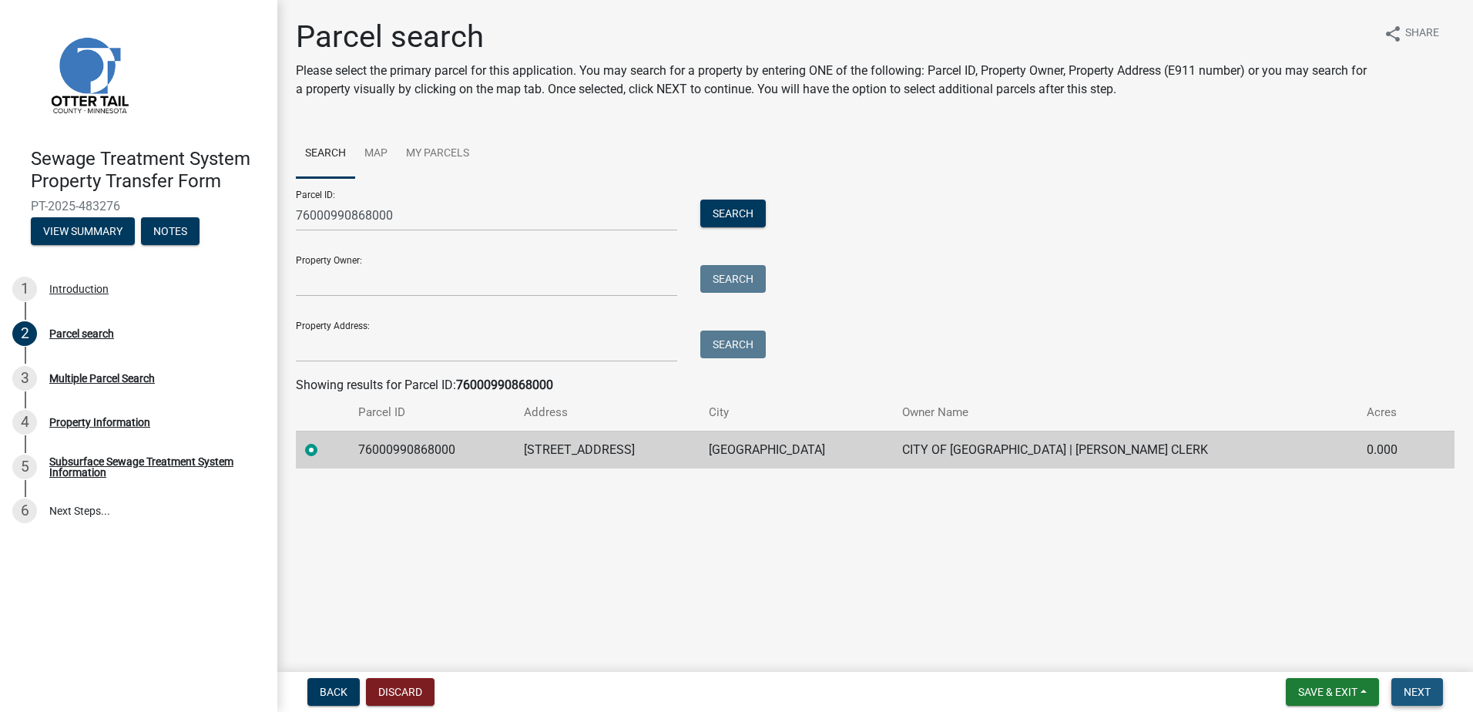
click at [1424, 684] on button "Next" at bounding box center [1418, 692] width 52 height 28
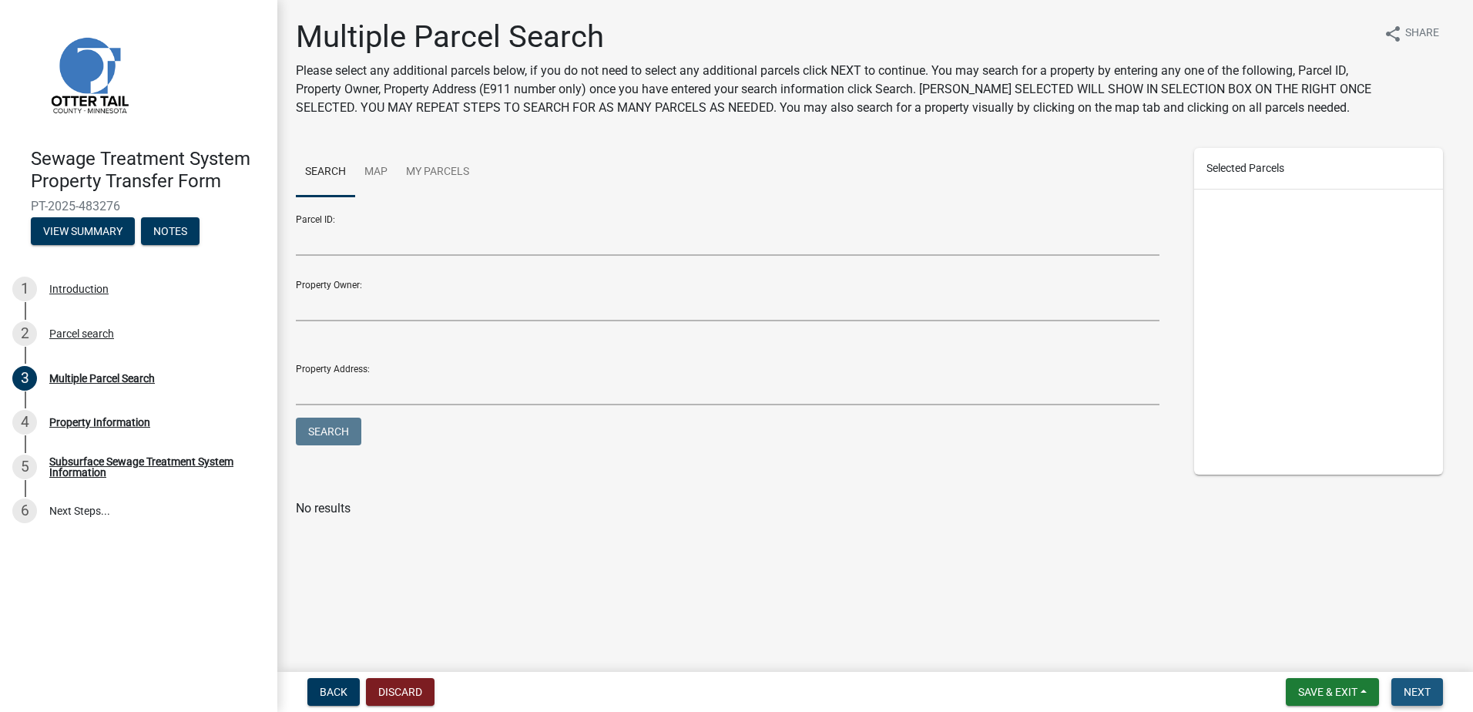
click at [1422, 693] on span "Next" at bounding box center [1417, 692] width 27 height 12
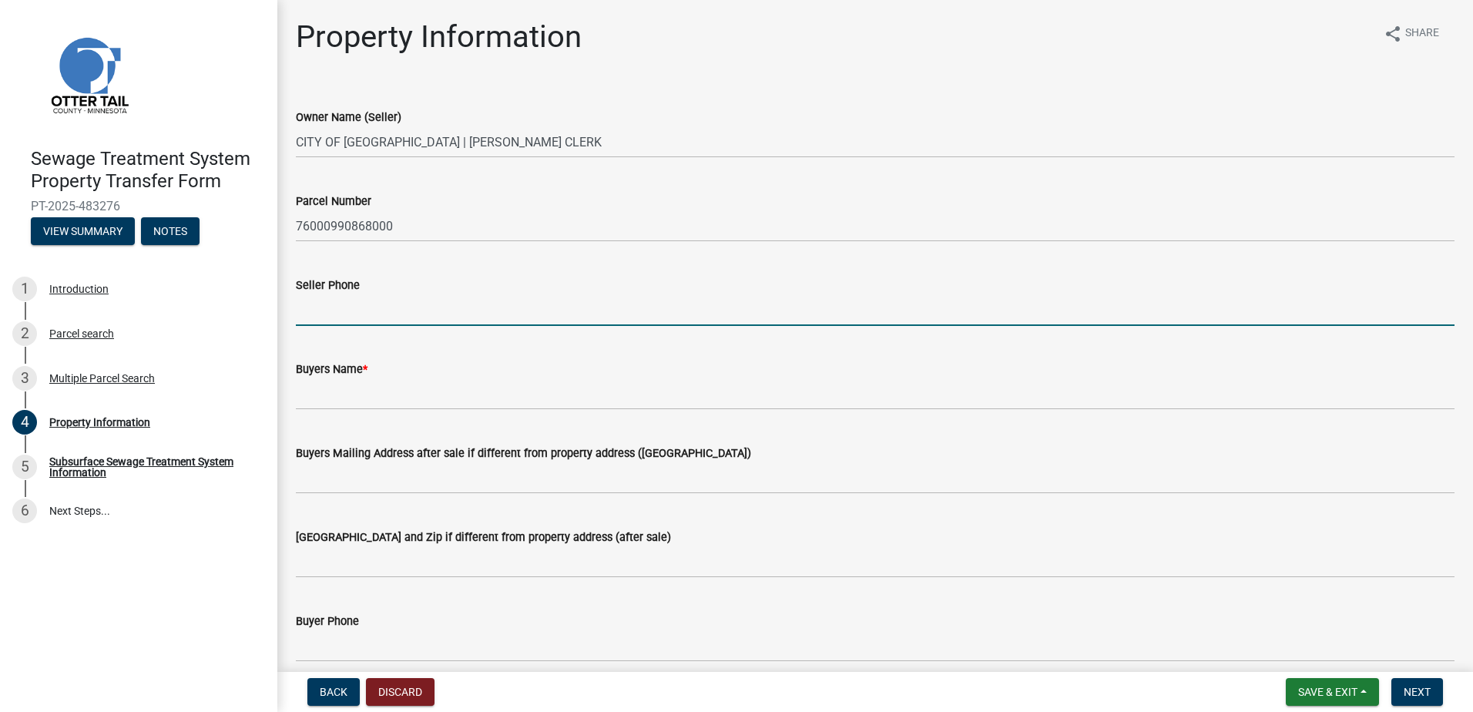
click at [324, 316] on input "Seller Phone" at bounding box center [875, 310] width 1159 height 32
type input "[PHONE_NUMBER]"
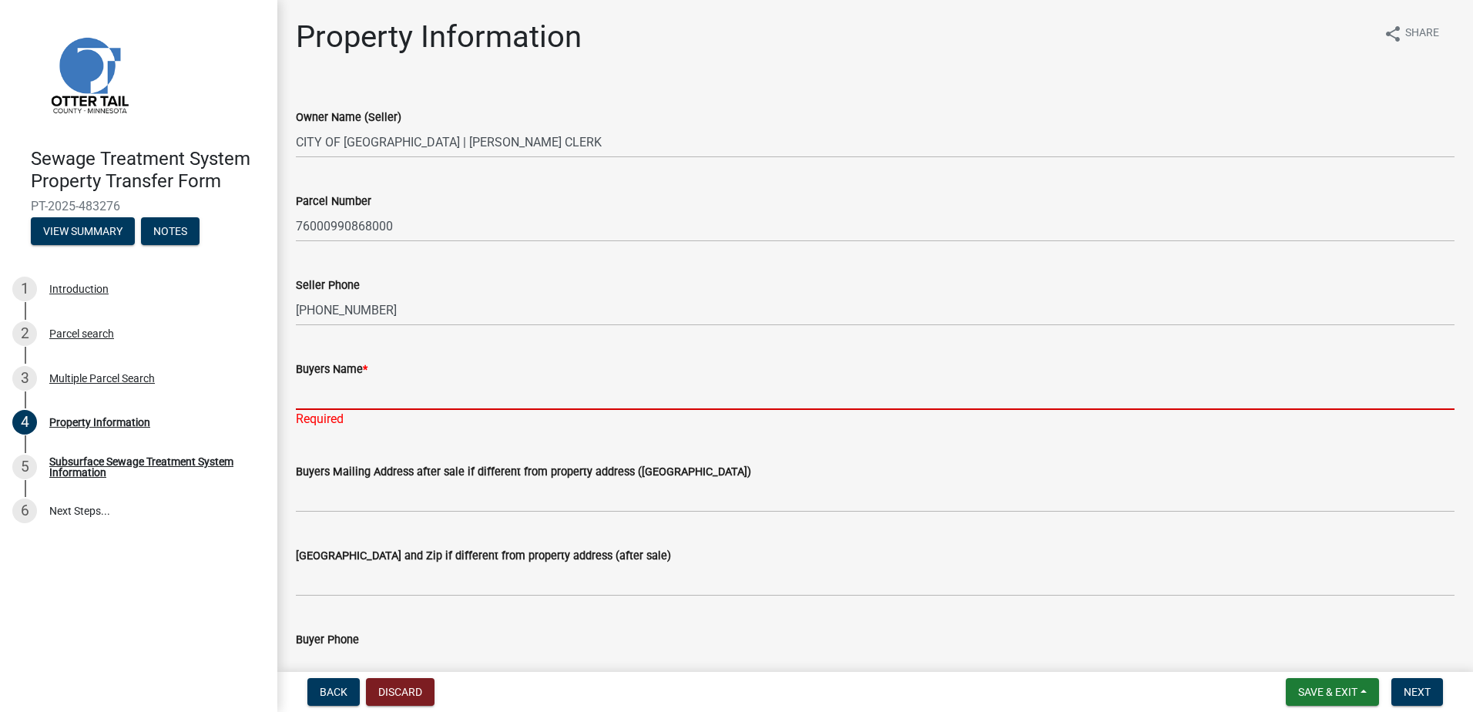
click at [343, 392] on input "Buyers Name *" at bounding box center [875, 394] width 1159 height 32
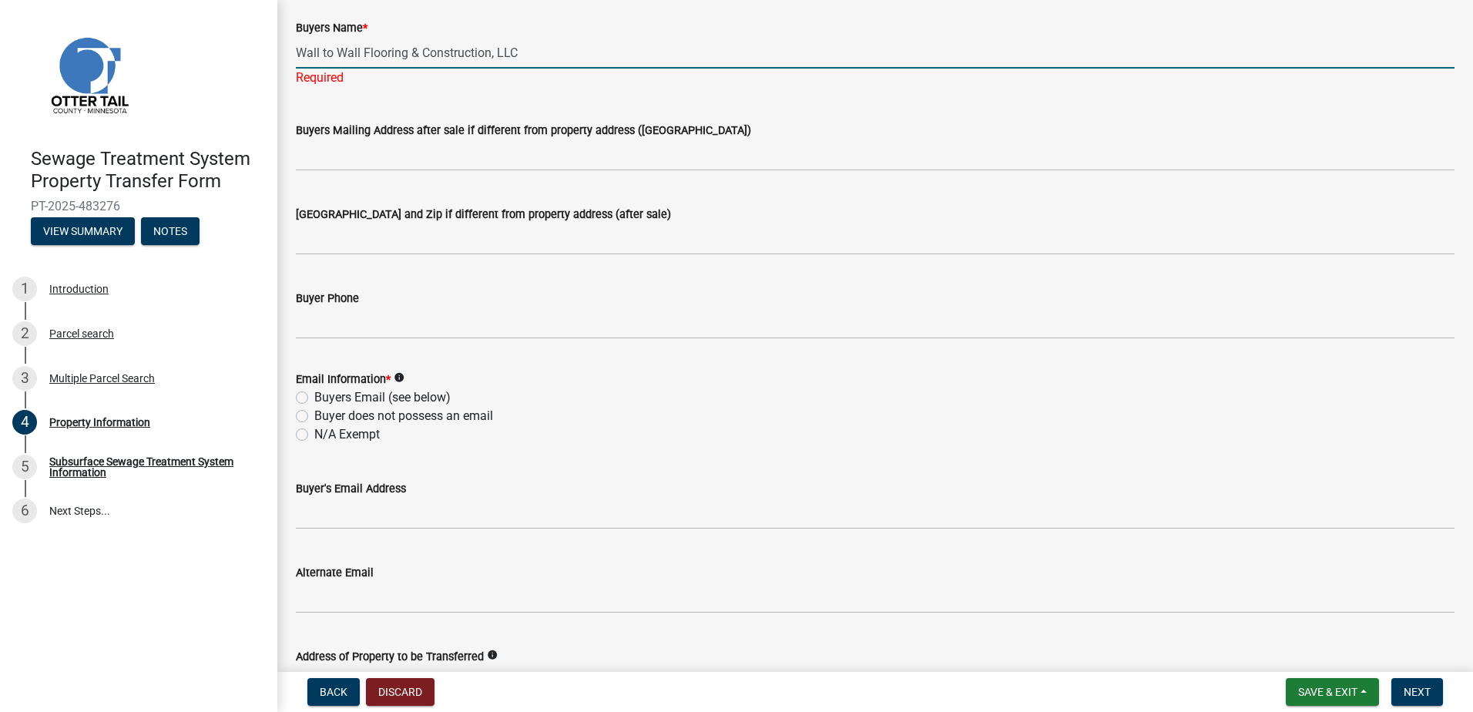
scroll to position [462, 0]
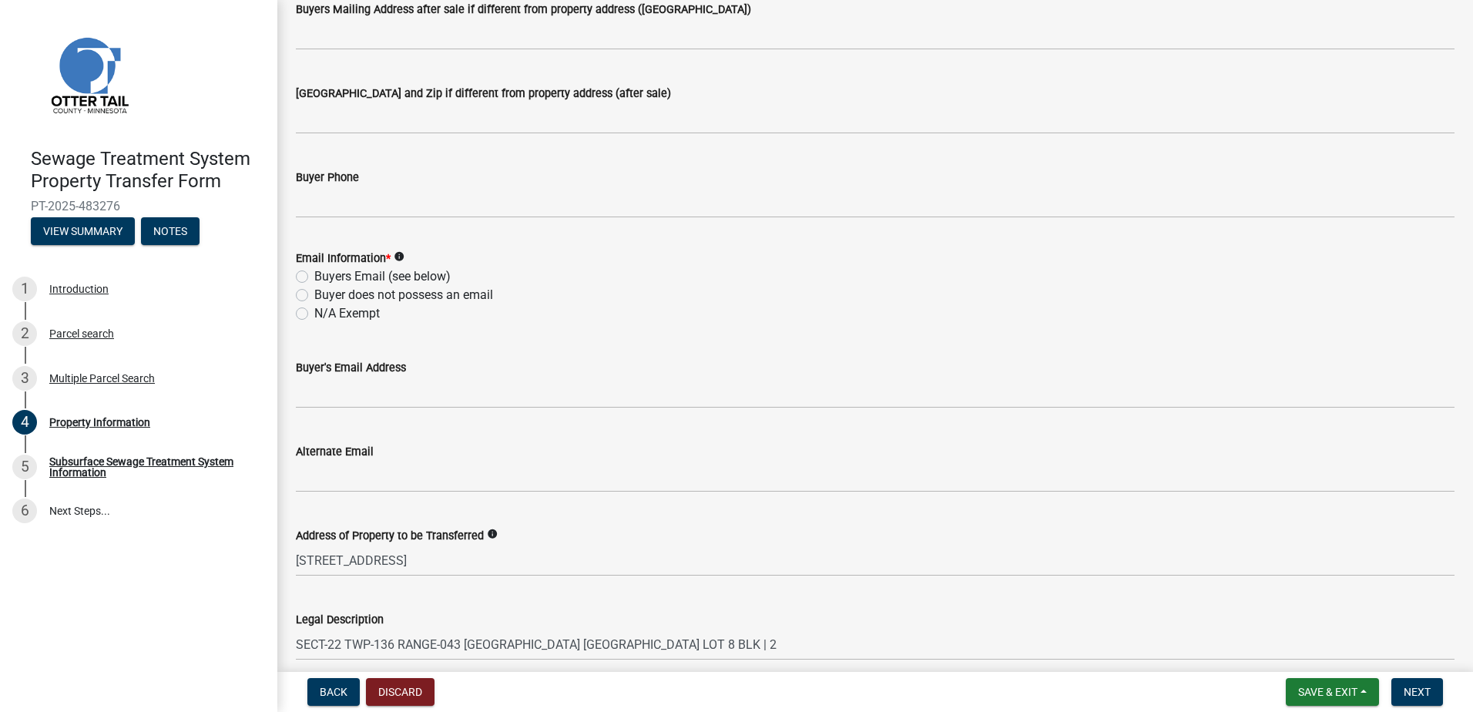
type input "Wall to Wall Flooring & Construction, LLC"
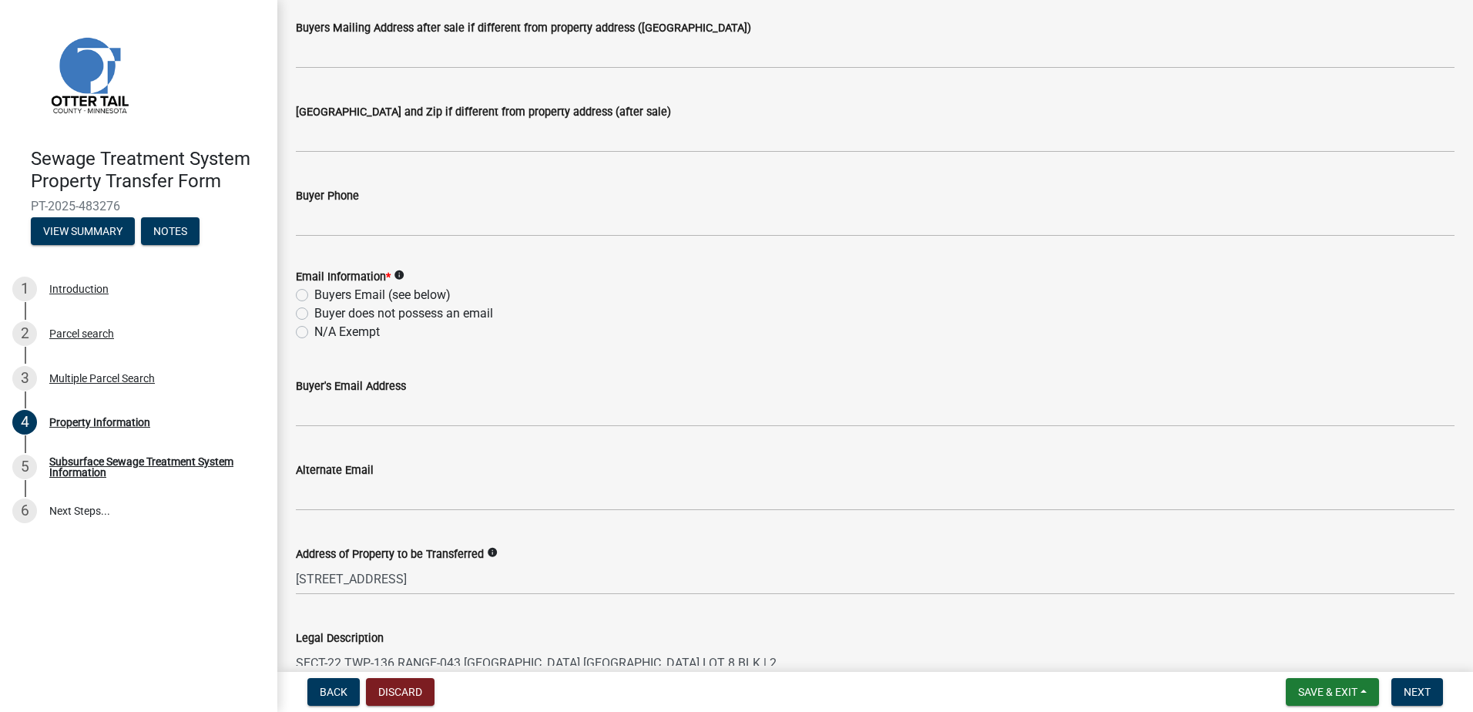
click at [310, 286] on div "Buyers Email (see below)" at bounding box center [875, 295] width 1159 height 18
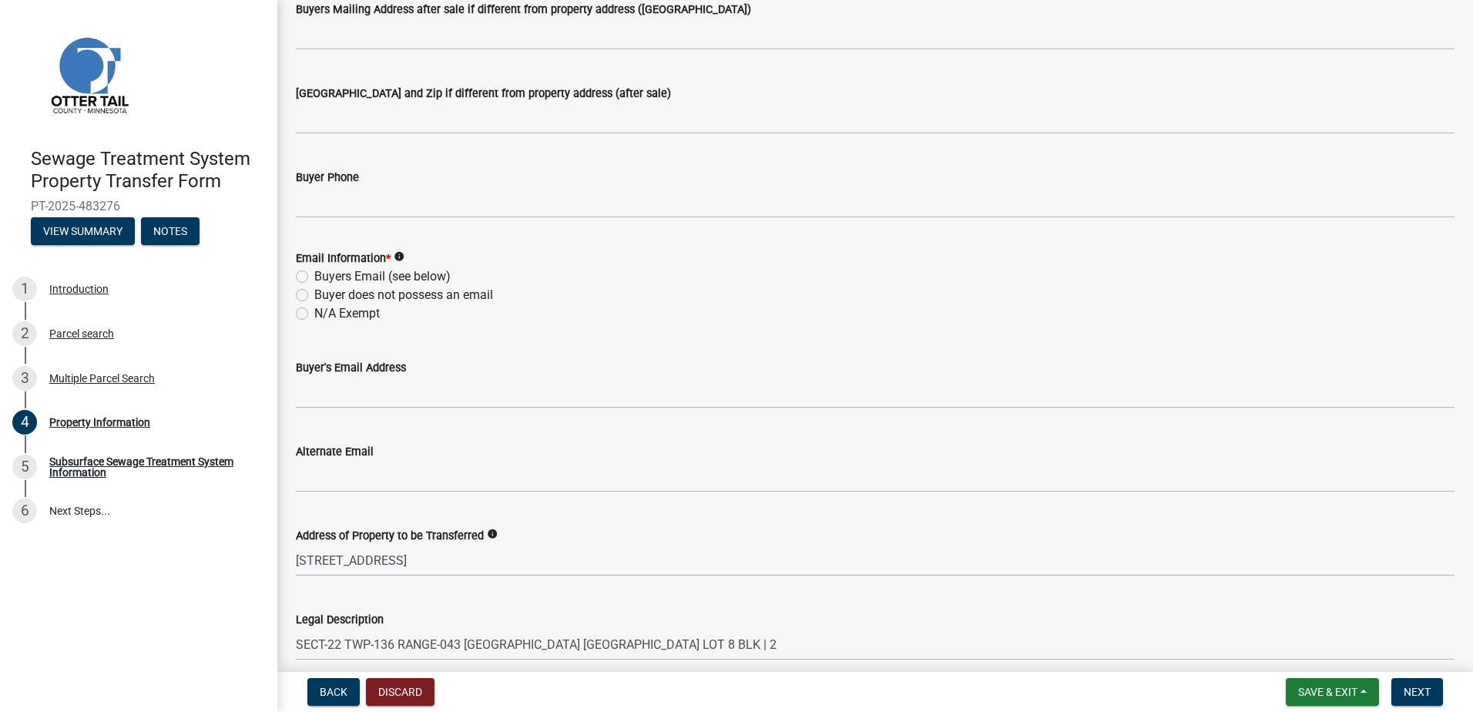
click at [314, 274] on label "Buyers Email (see below)" at bounding box center [382, 276] width 136 height 18
click at [314, 274] on input "Buyers Email (see below)" at bounding box center [319, 272] width 10 height 10
radio input "true"
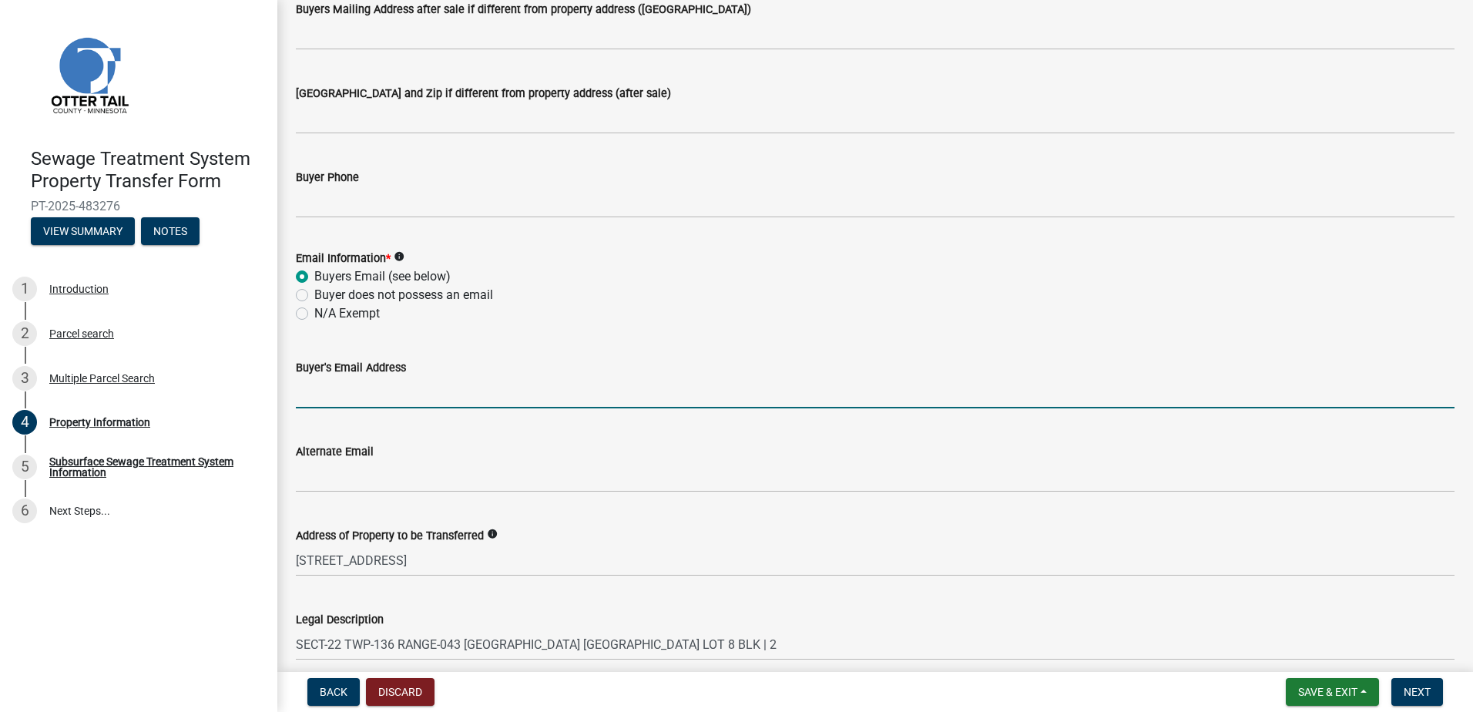
click at [315, 391] on input "Buyer's Email Address" at bounding box center [875, 393] width 1159 height 32
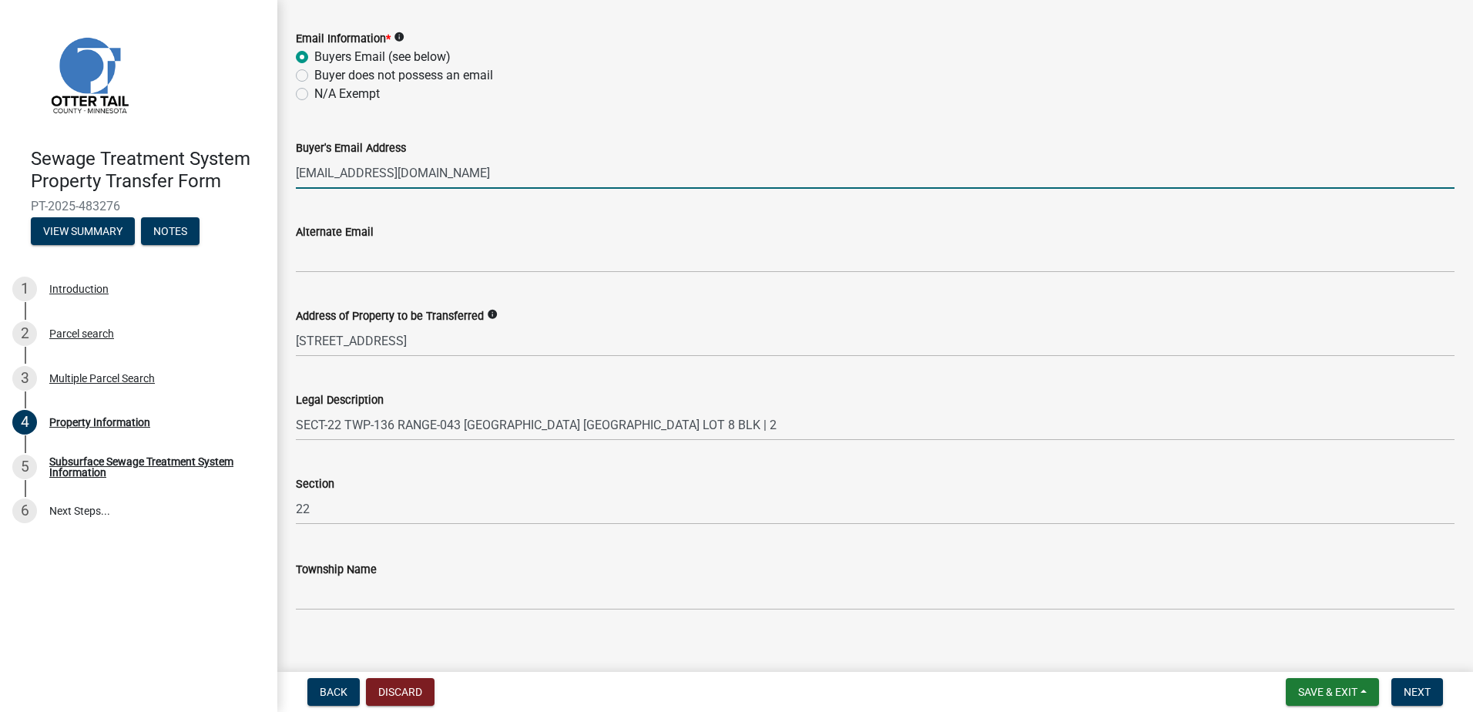
scroll to position [680, 0]
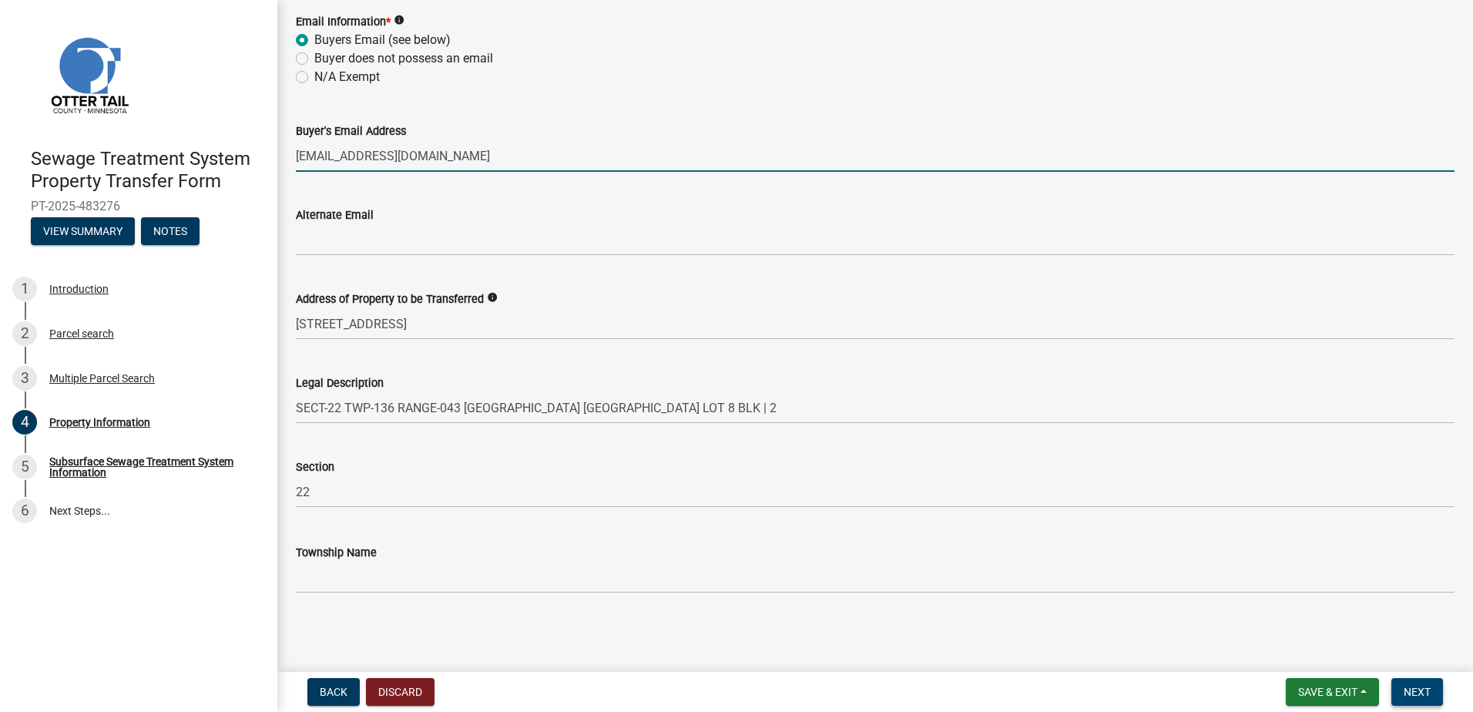
type input "[EMAIL_ADDRESS][DOMAIN_NAME]"
click at [1423, 690] on span "Next" at bounding box center [1417, 692] width 27 height 12
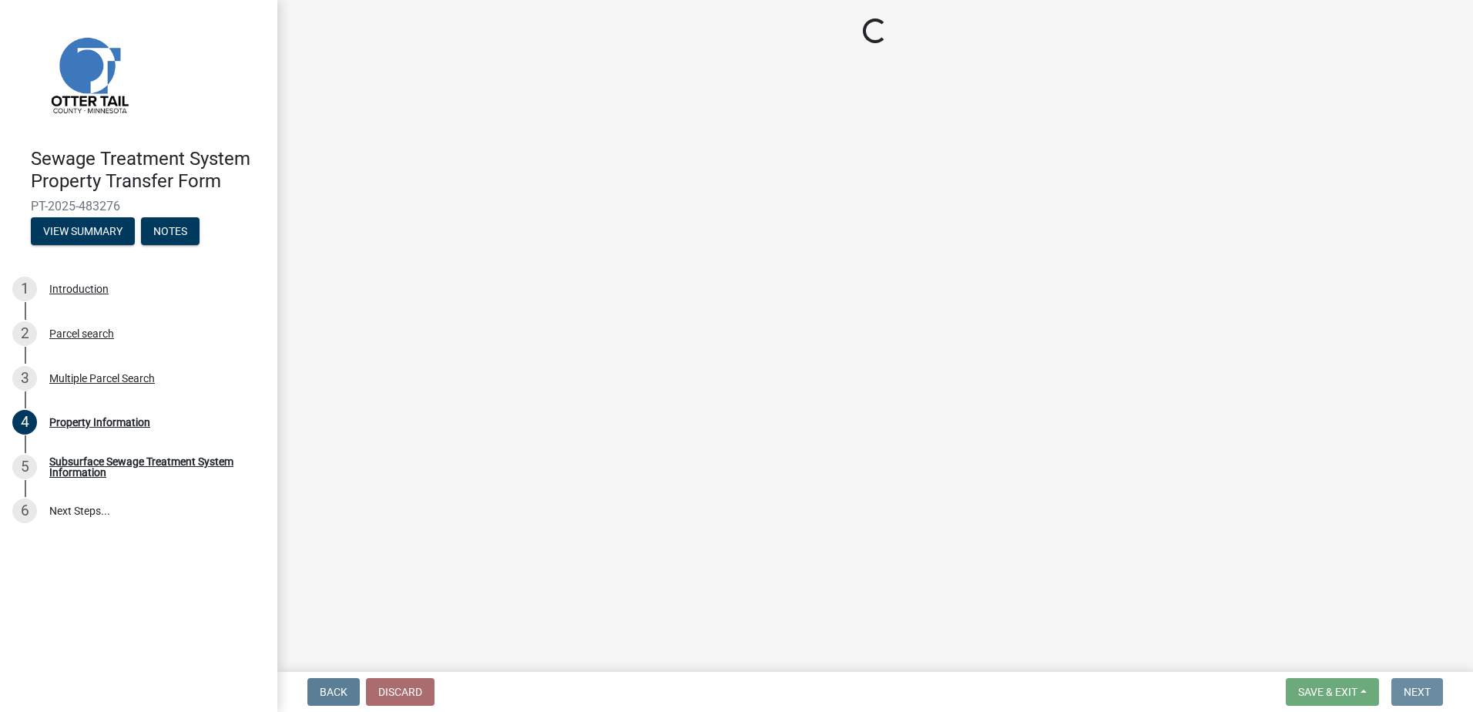
scroll to position [0, 0]
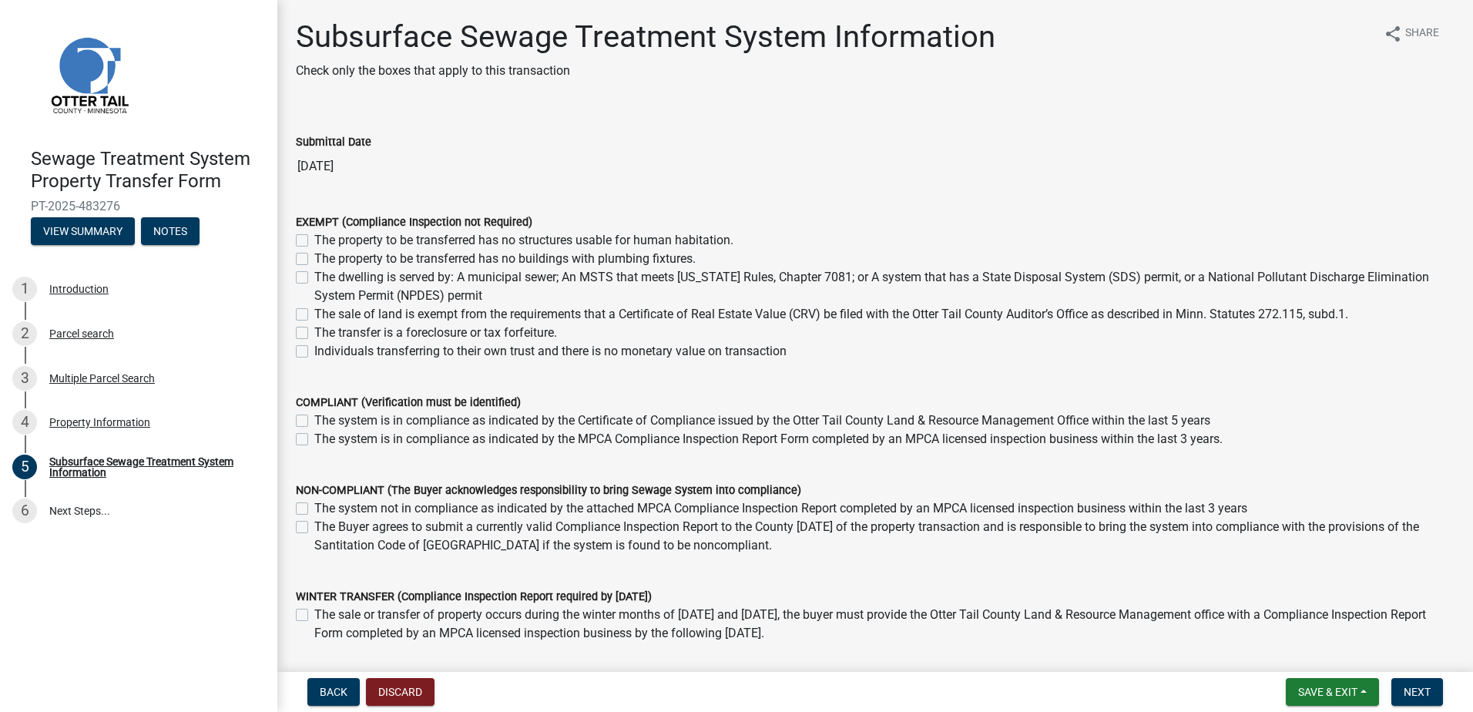
click at [314, 280] on label "The dwelling is served by: A municipal sewer; An MSTS that meets [US_STATE] Rul…" at bounding box center [884, 286] width 1140 height 37
click at [314, 278] on input "The dwelling is served by: A municipal sewer; An MSTS that meets [US_STATE] Rul…" at bounding box center [319, 273] width 10 height 10
checkbox input "true"
checkbox input "false"
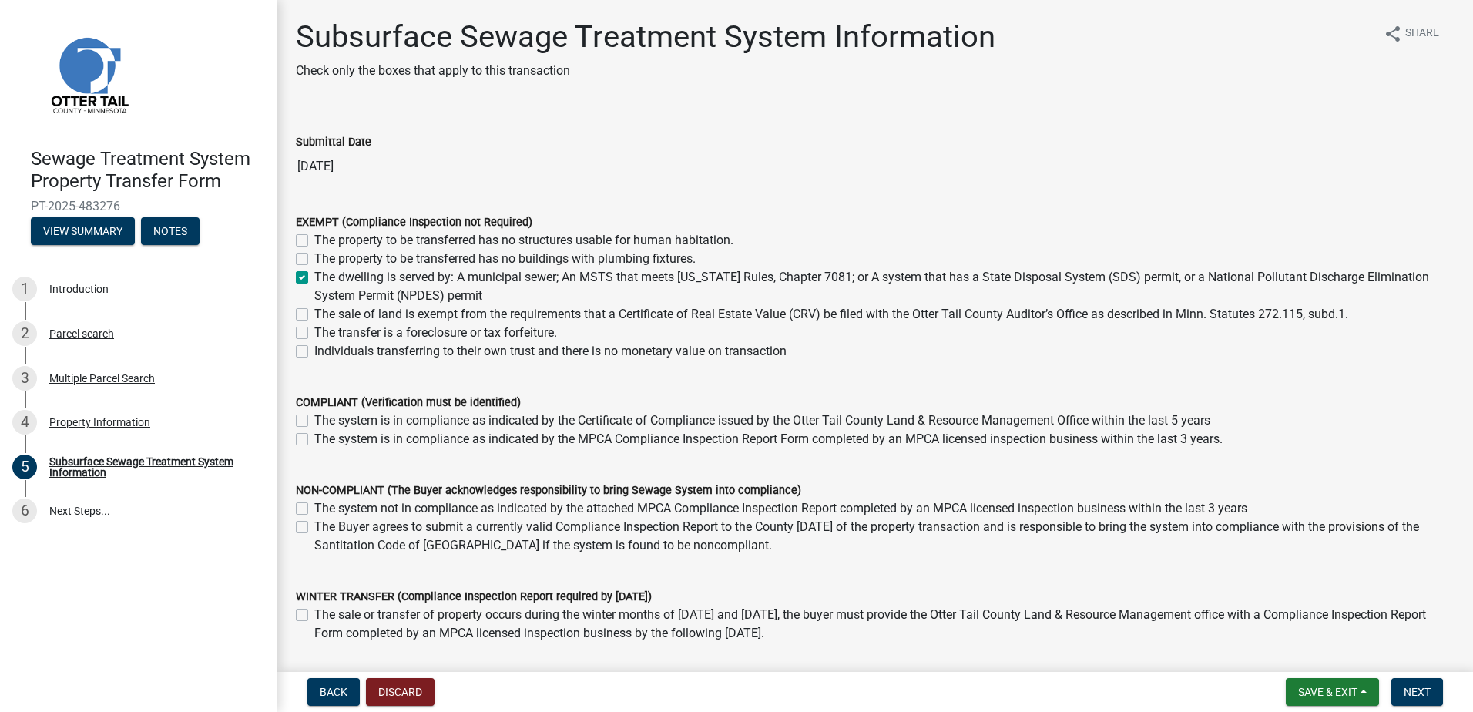
checkbox input "true"
checkbox input "false"
click at [1426, 684] on button "Next" at bounding box center [1418, 692] width 52 height 28
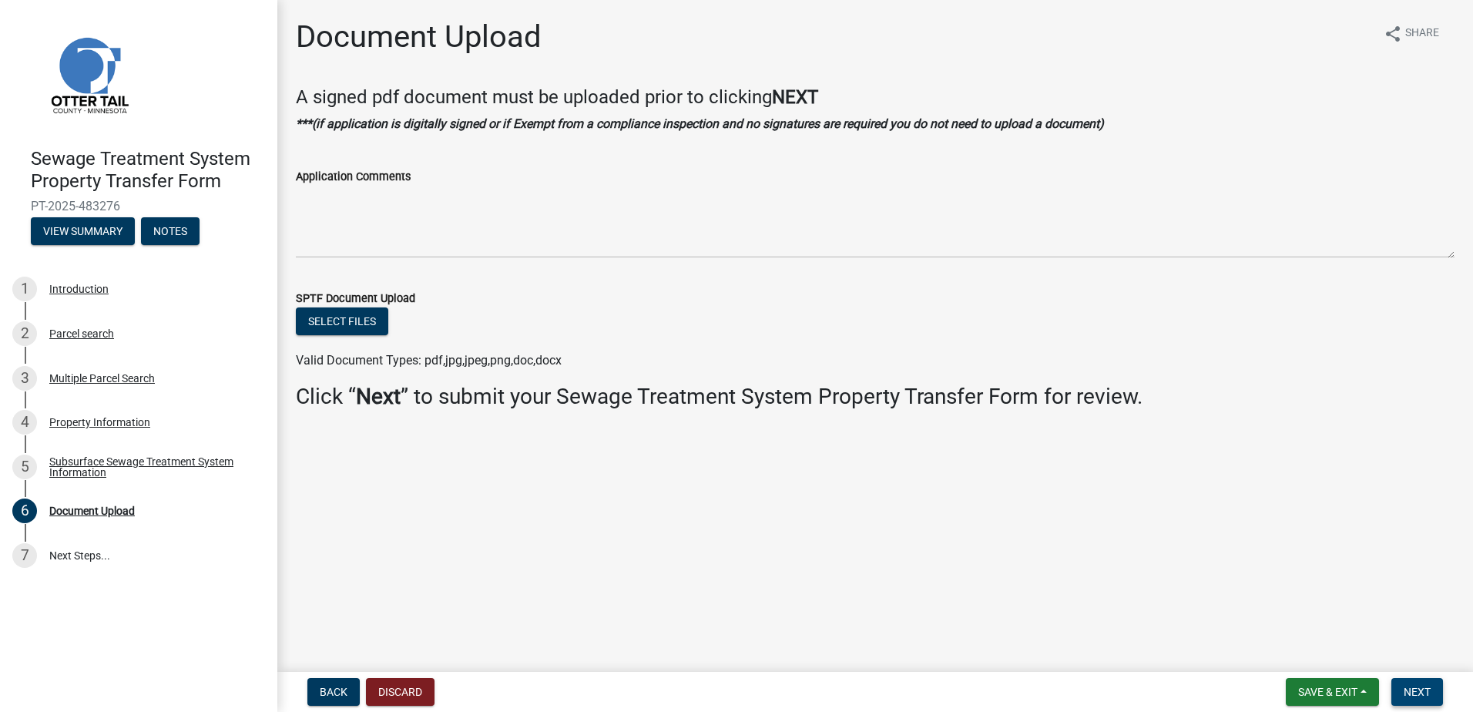
click at [1422, 690] on span "Next" at bounding box center [1417, 692] width 27 height 12
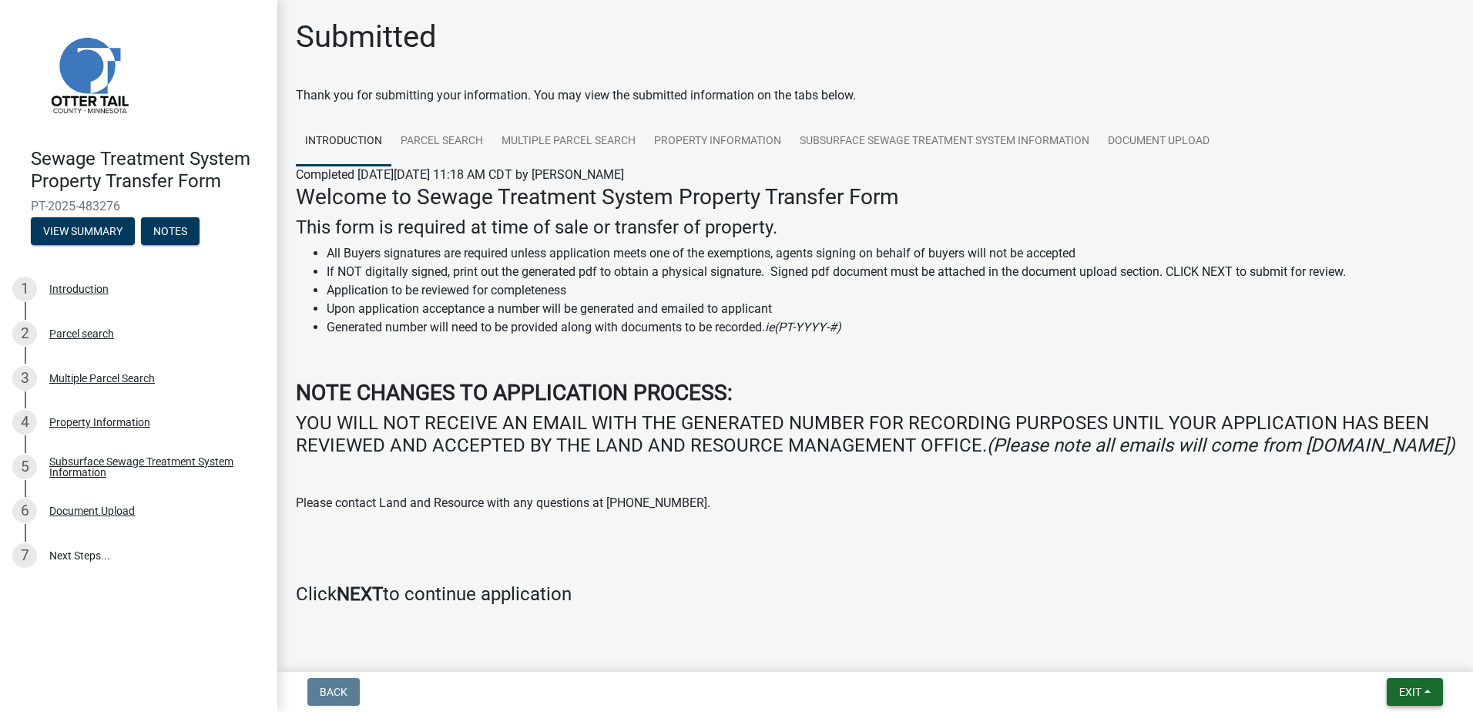
click at [1419, 696] on span "Exit" at bounding box center [1410, 692] width 22 height 12
click at [1384, 648] on button "Save & Exit" at bounding box center [1381, 651] width 123 height 37
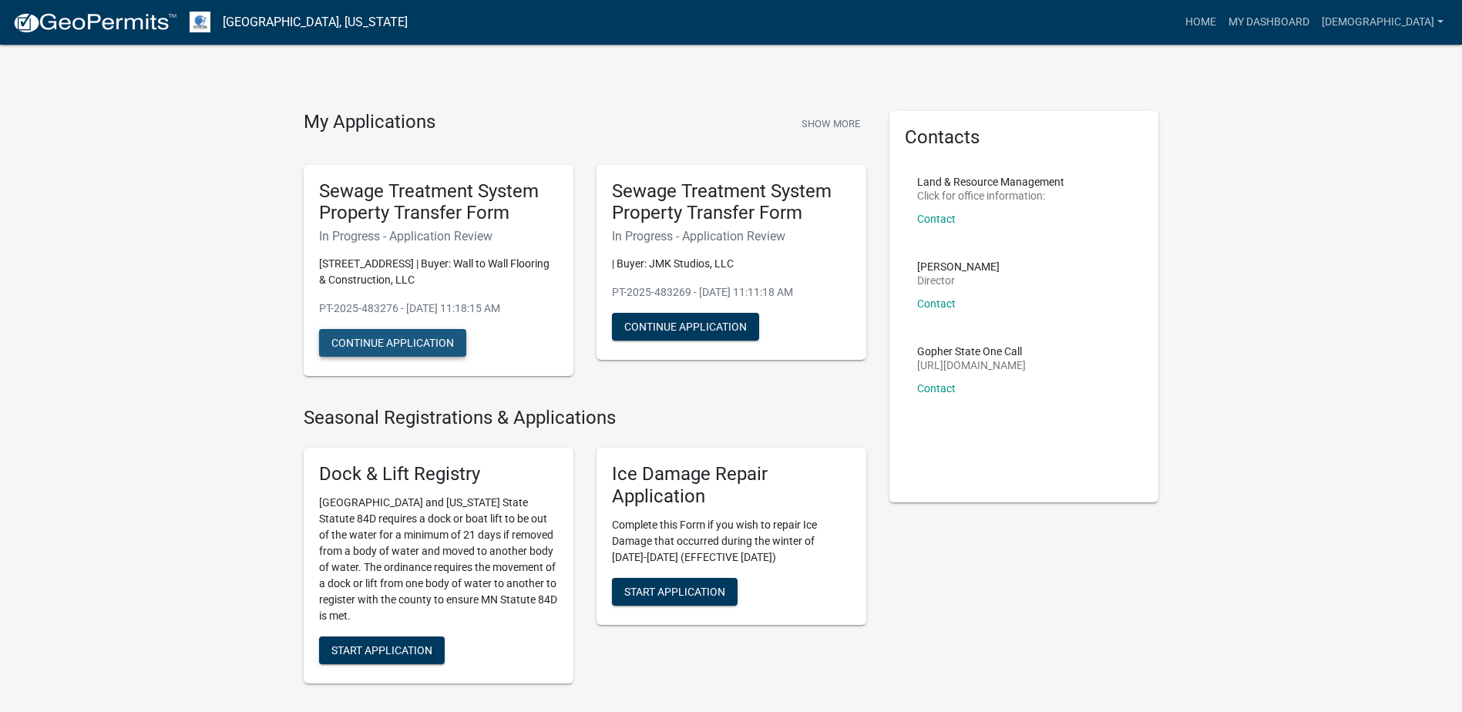
click at [445, 350] on button "Continue Application" at bounding box center [392, 343] width 147 height 28
